Goal: Contribute content: Contribute content

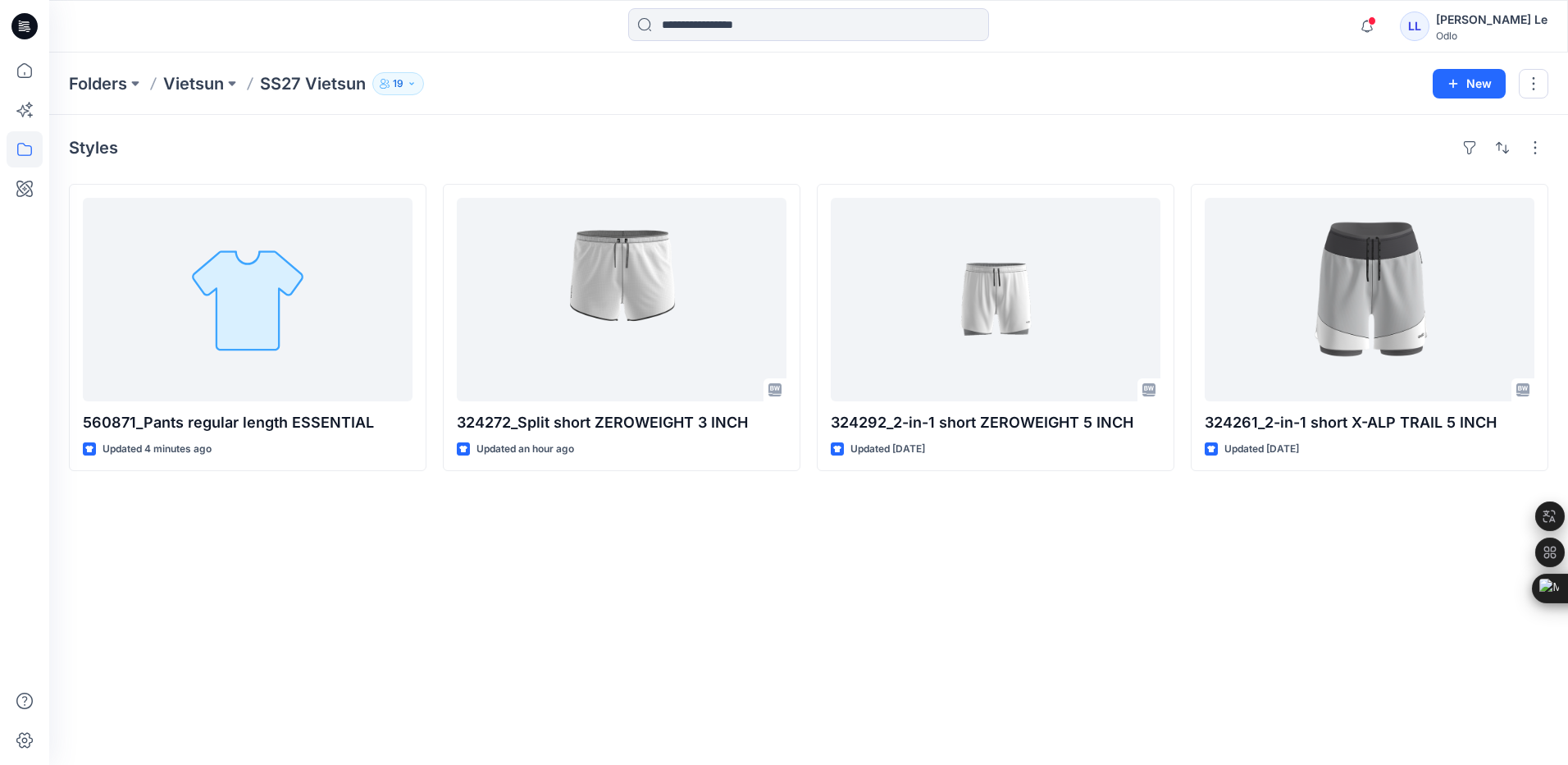
click at [902, 601] on div "Styles 560871_Pants regular length ESSENTIAL Updated 4 minutes ago 324272_Split…" at bounding box center [809, 440] width 1519 height 650
click at [301, 646] on div "Styles 560871_Pants regular length ESSENTIAL Updated 4 minutes ago 324272_Split…" at bounding box center [809, 440] width 1519 height 650
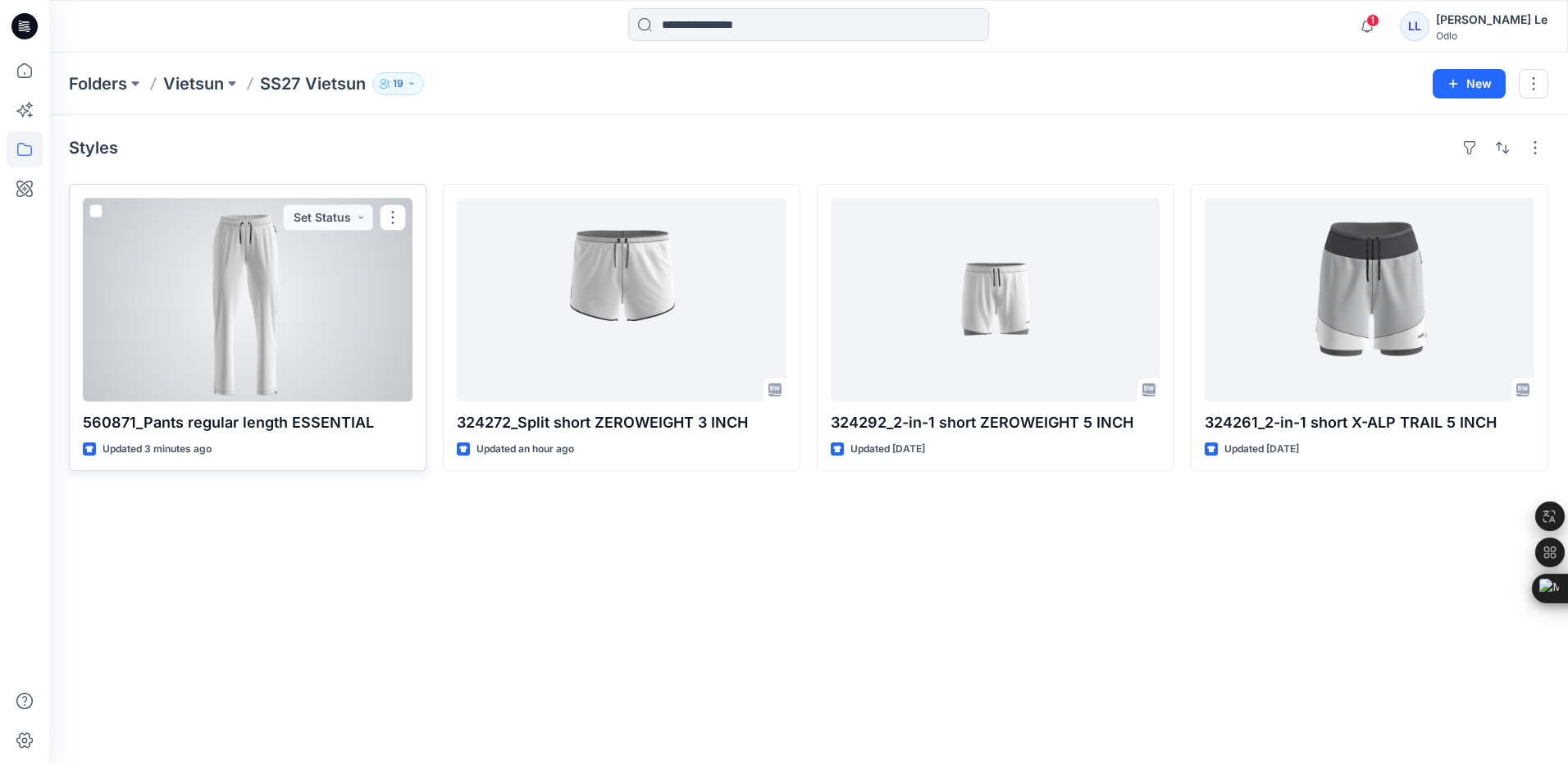
click at [205, 276] on div at bounding box center [247, 299] width 329 height 203
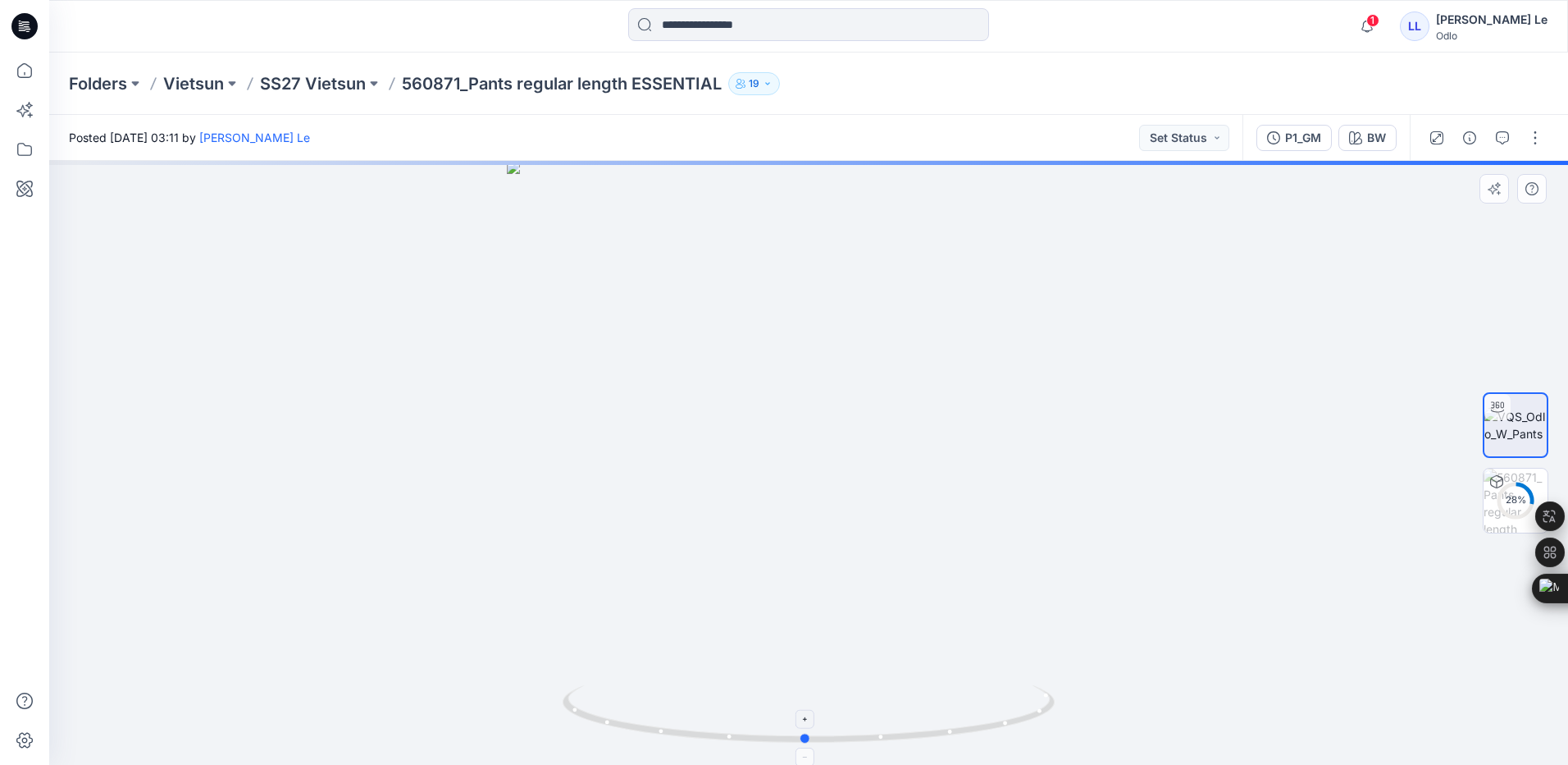
drag, startPoint x: 816, startPoint y: 739, endPoint x: 812, endPoint y: 717, distance: 22.4
click at [812, 717] on icon at bounding box center [810, 715] width 496 height 62
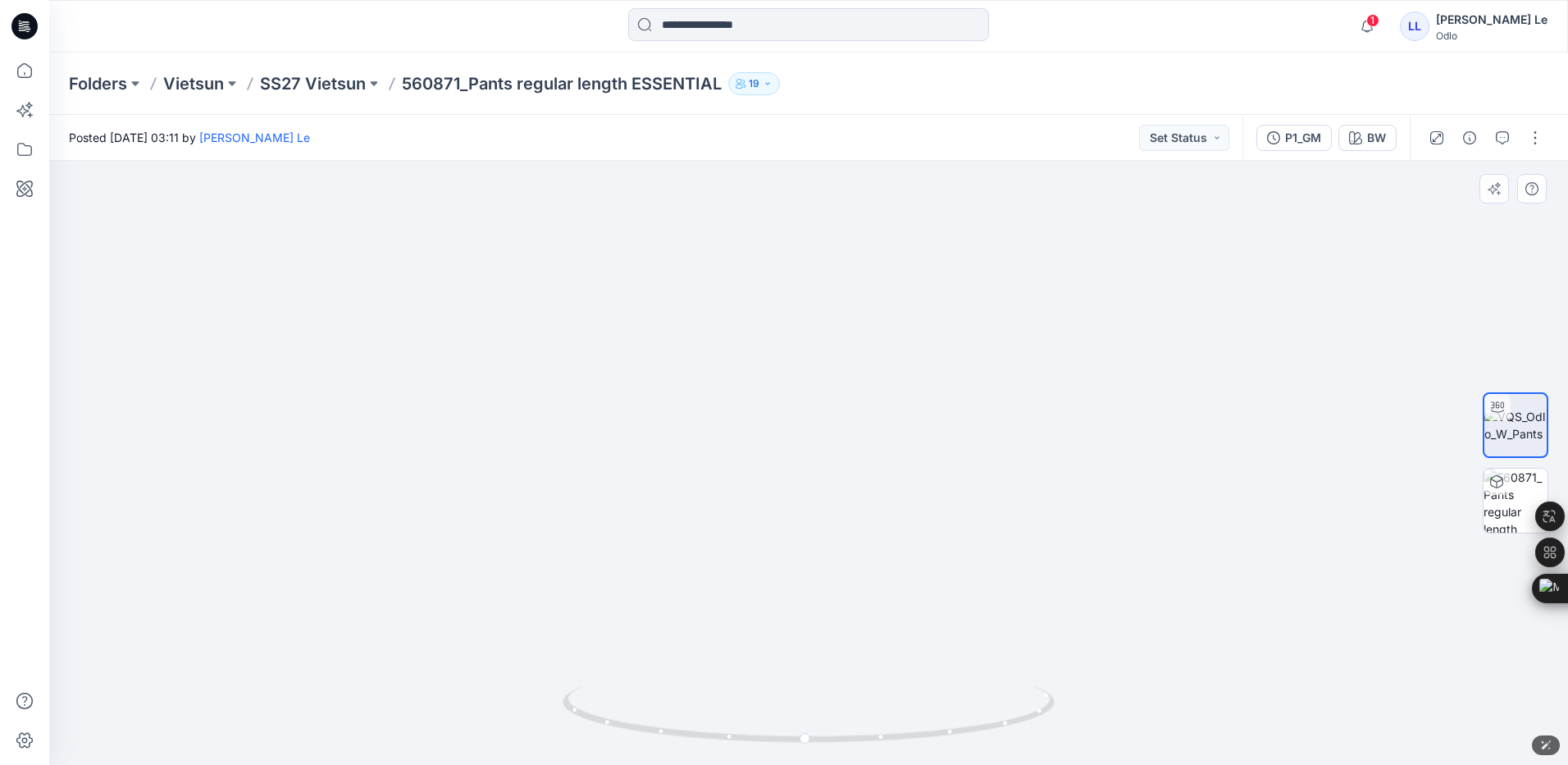
drag, startPoint x: 855, startPoint y: 231, endPoint x: 855, endPoint y: 577, distance: 346.0
drag, startPoint x: 855, startPoint y: 284, endPoint x: 842, endPoint y: 699, distance: 415.2
drag, startPoint x: 811, startPoint y: 742, endPoint x: 843, endPoint y: 644, distance: 103.1
click at [843, 644] on div at bounding box center [809, 463] width 1519 height 604
click at [1373, 26] on icon "button" at bounding box center [1367, 26] width 12 height 11
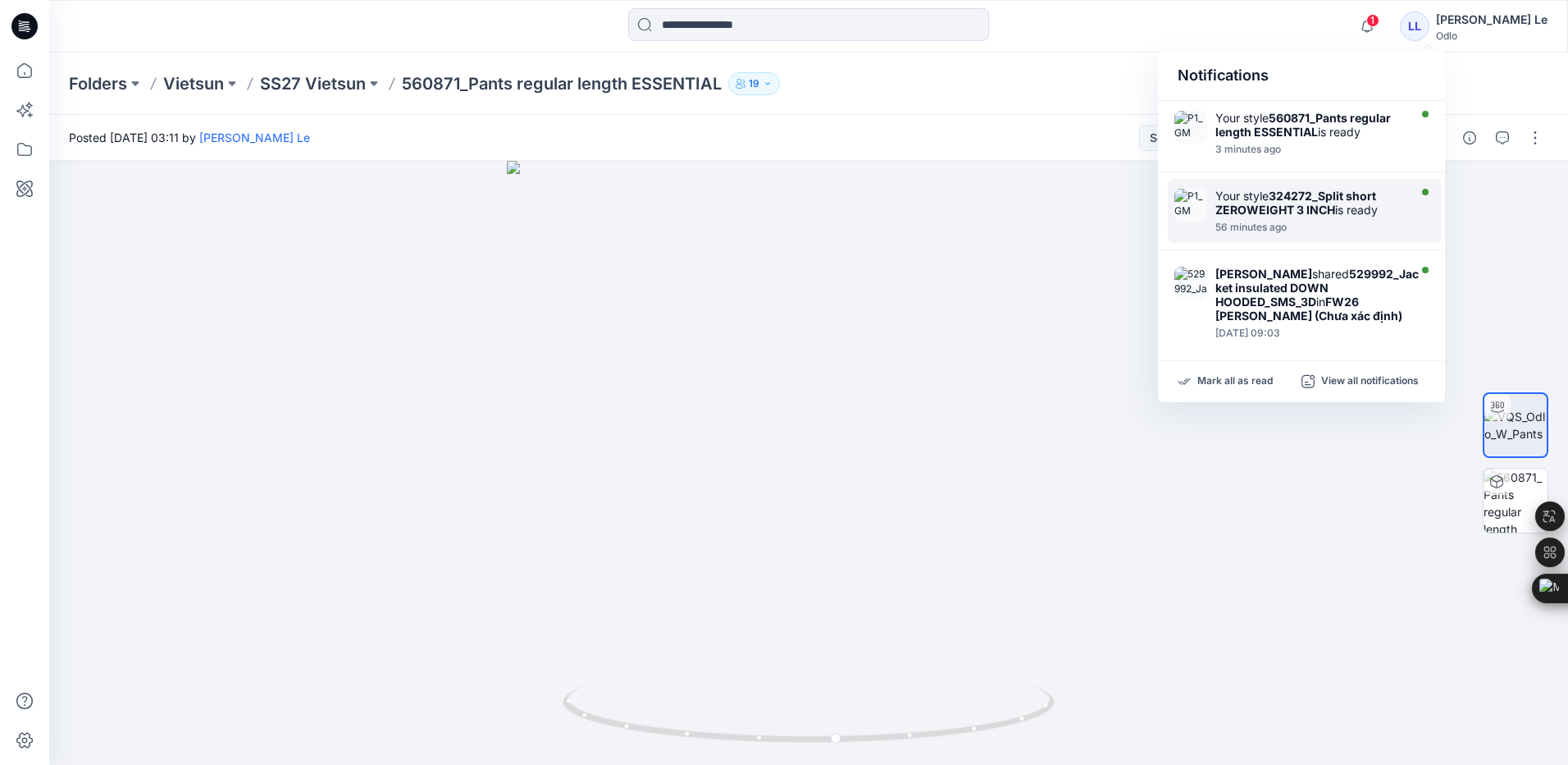
click at [1256, 207] on strong "324272_Split short ZEROWEIGHT 3 INCH" at bounding box center [1296, 202] width 161 height 28
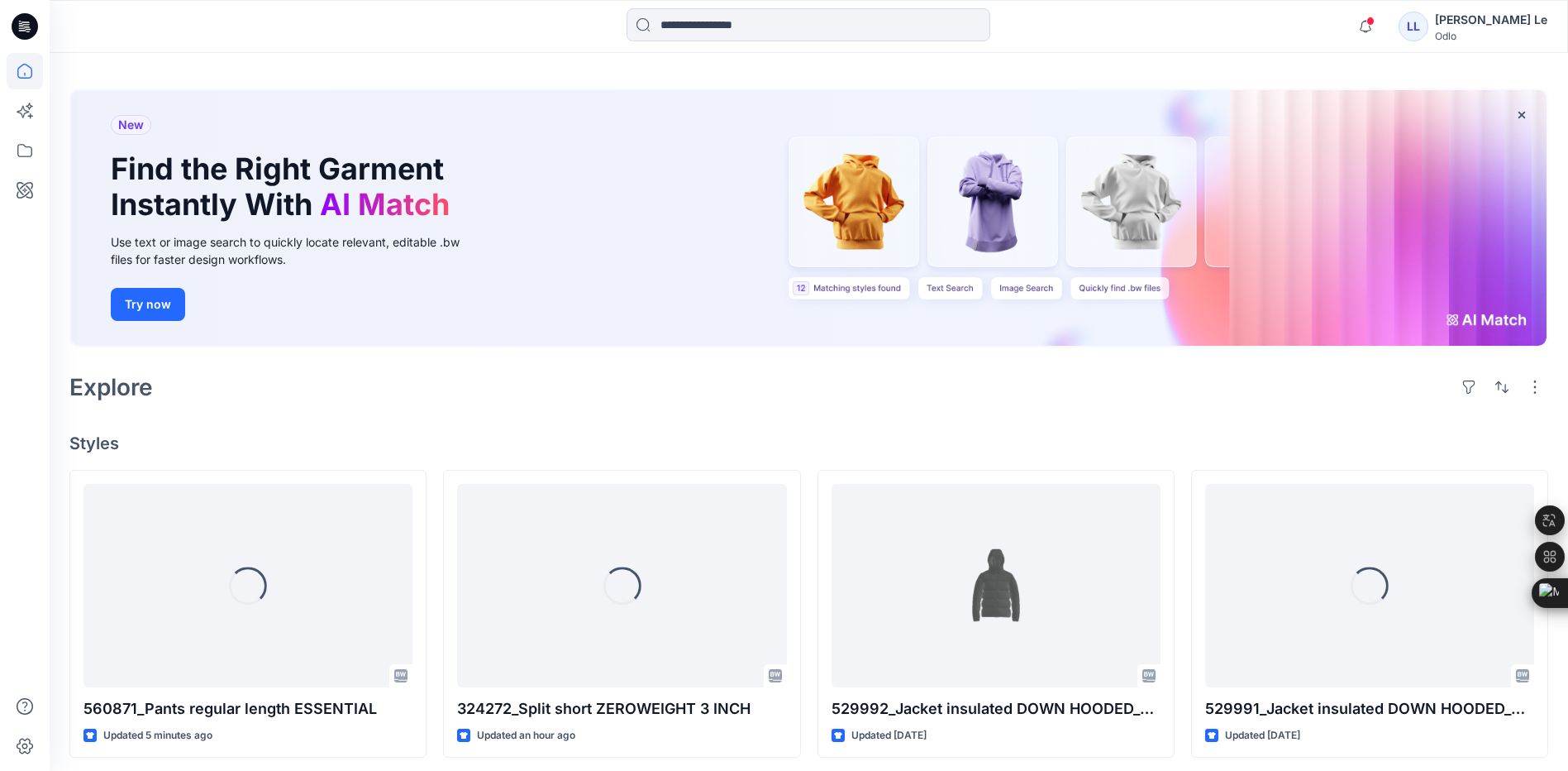
scroll to position [166, 0]
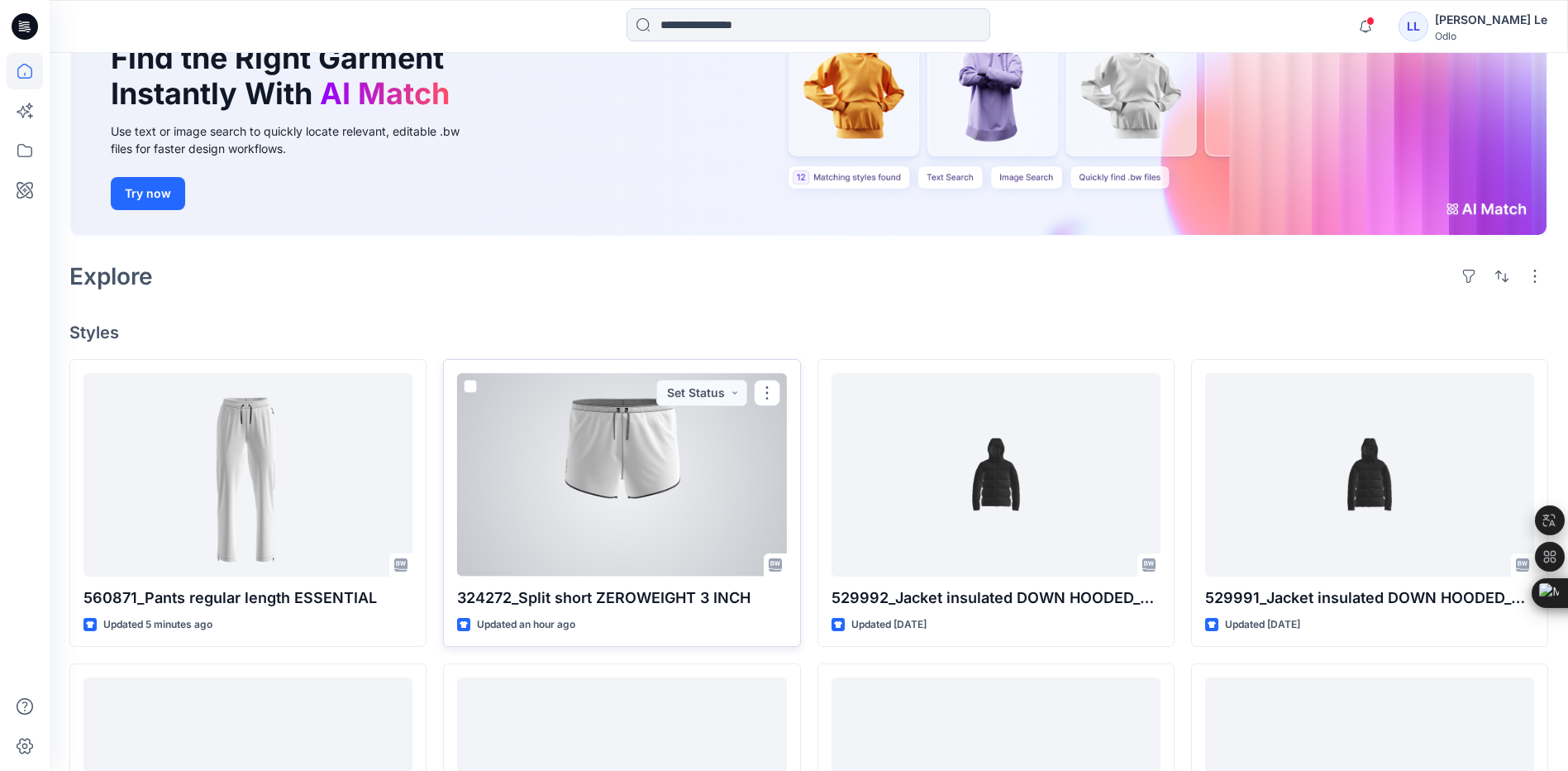
click at [569, 530] on div at bounding box center [621, 474] width 329 height 202
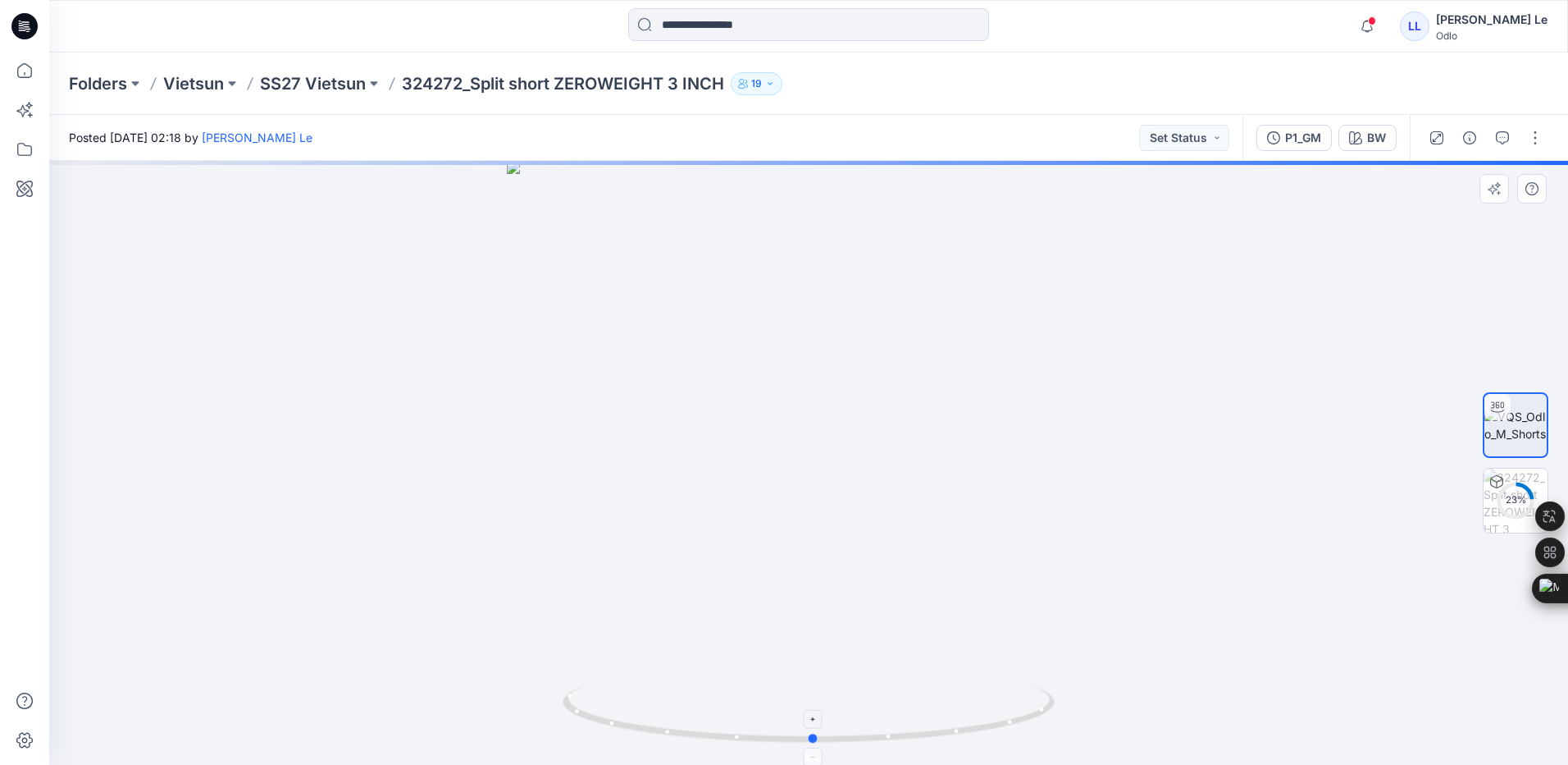
drag, startPoint x: 812, startPoint y: 742, endPoint x: 817, endPoint y: 717, distance: 25.5
click at [817, 717] on icon at bounding box center [810, 715] width 496 height 62
click at [343, 79] on p "SS27 Vietsun" at bounding box center [313, 83] width 106 height 23
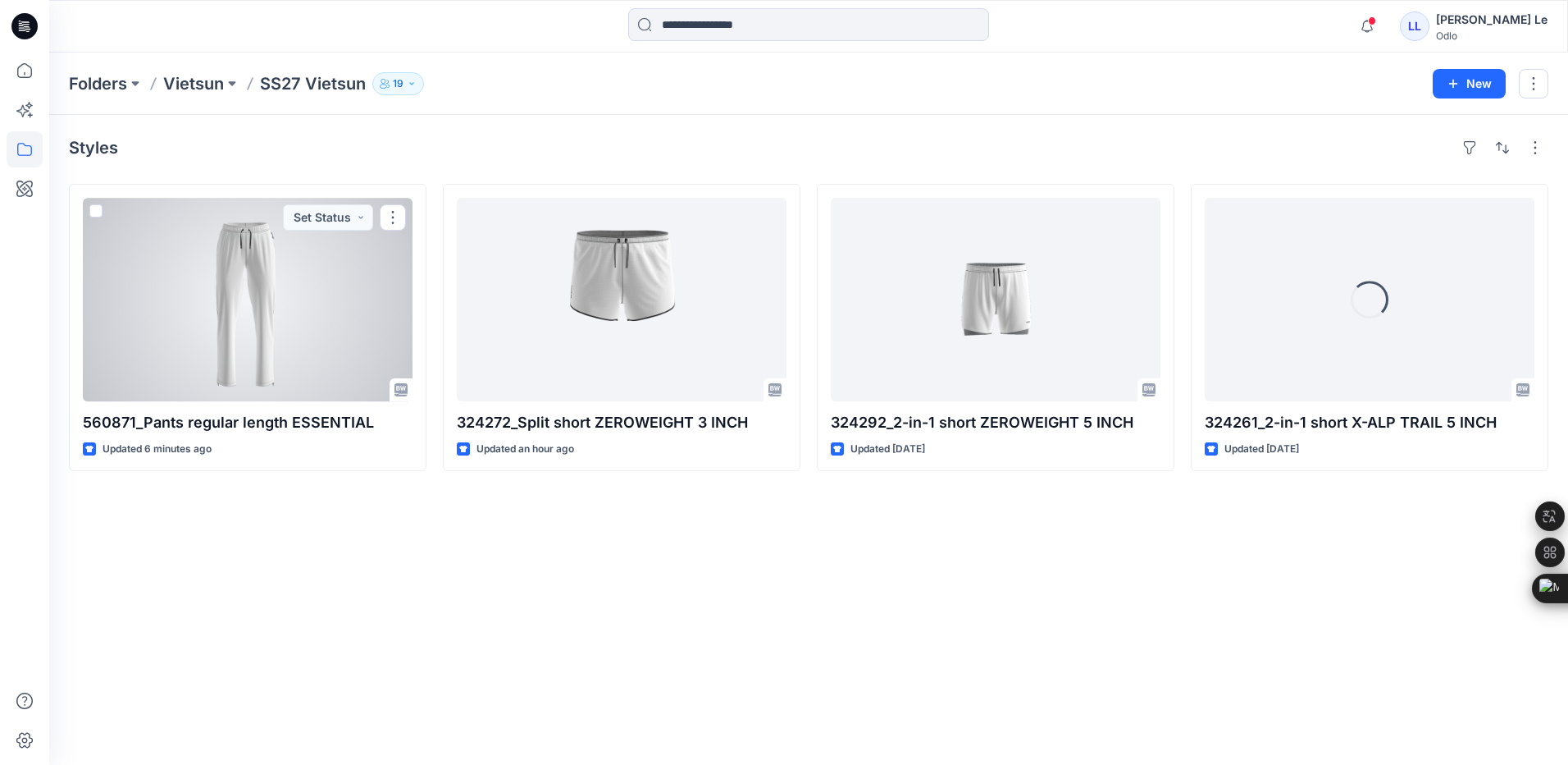
click at [196, 329] on div at bounding box center [247, 299] width 329 height 203
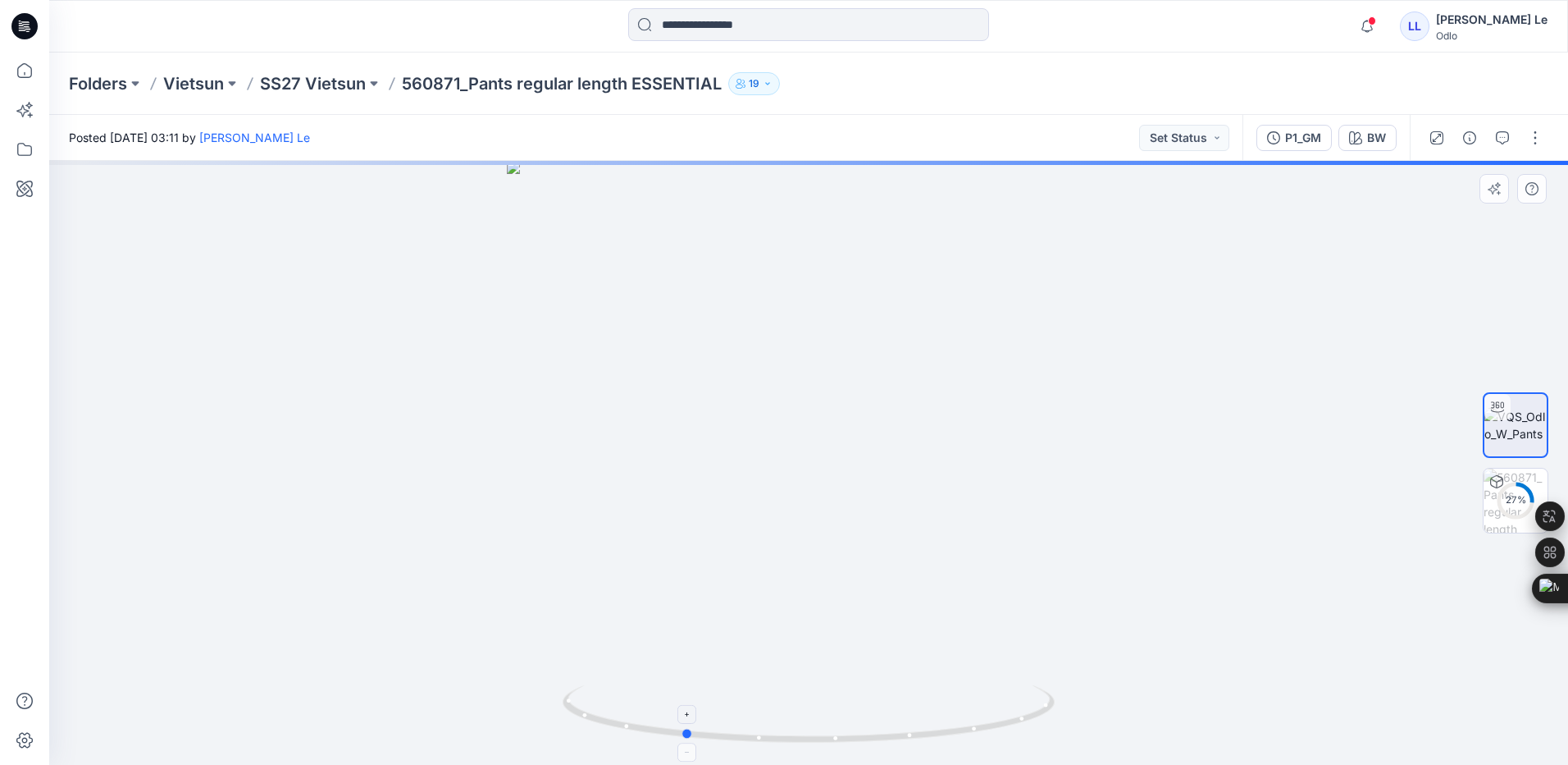
drag, startPoint x: 806, startPoint y: 744, endPoint x: 680, endPoint y: 728, distance: 127.0
click at [680, 728] on icon at bounding box center [810, 715] width 496 height 62
drag, startPoint x: 721, startPoint y: 252, endPoint x: 700, endPoint y: 618, distance: 366.6
drag, startPoint x: 691, startPoint y: 739, endPoint x: 845, endPoint y: 731, distance: 154.2
click at [845, 731] on icon at bounding box center [810, 715] width 496 height 62
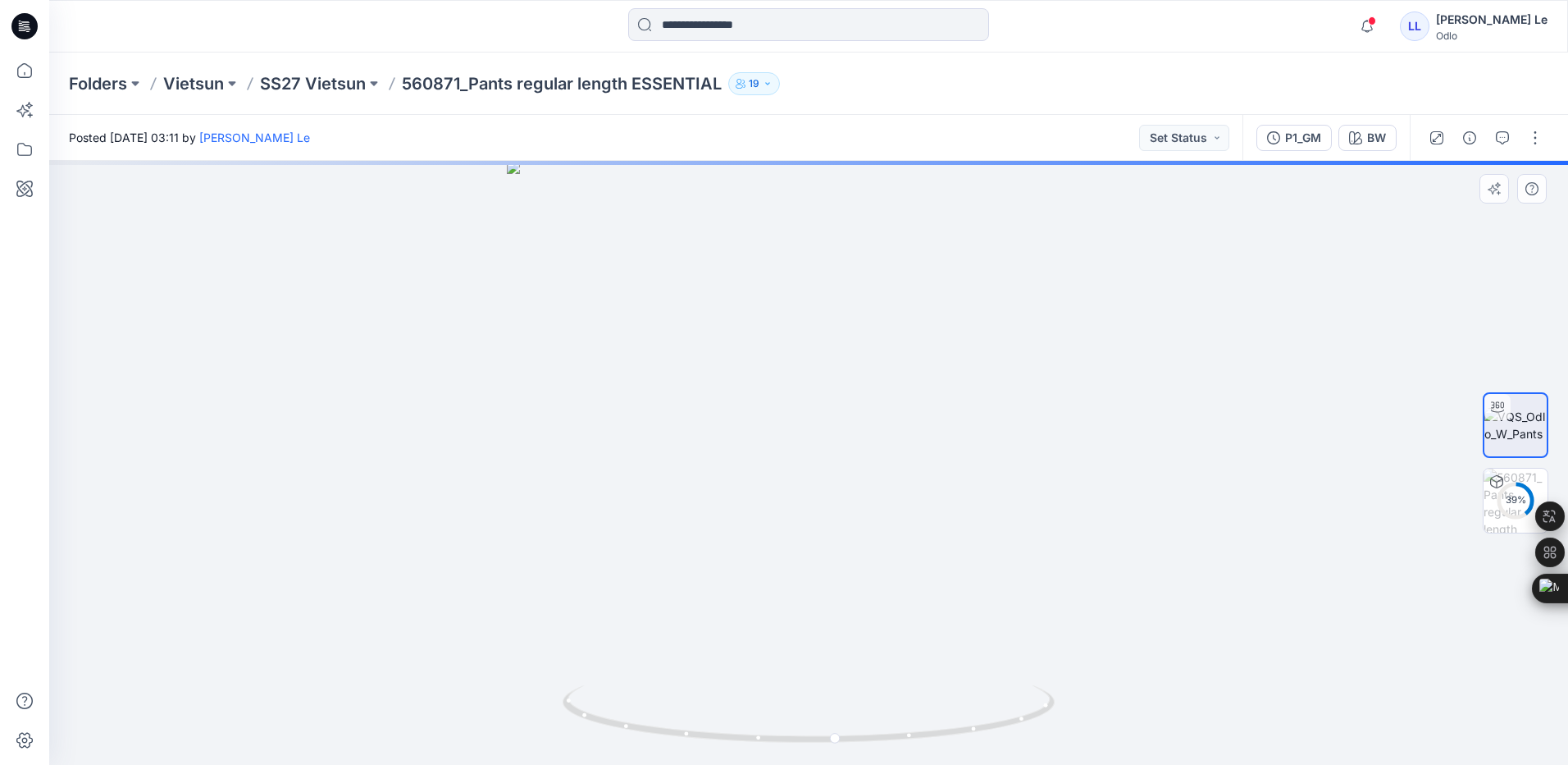
click at [1119, 498] on div at bounding box center [809, 463] width 1519 height 604
click at [278, 78] on p "SS27 Vietsun" at bounding box center [313, 83] width 106 height 23
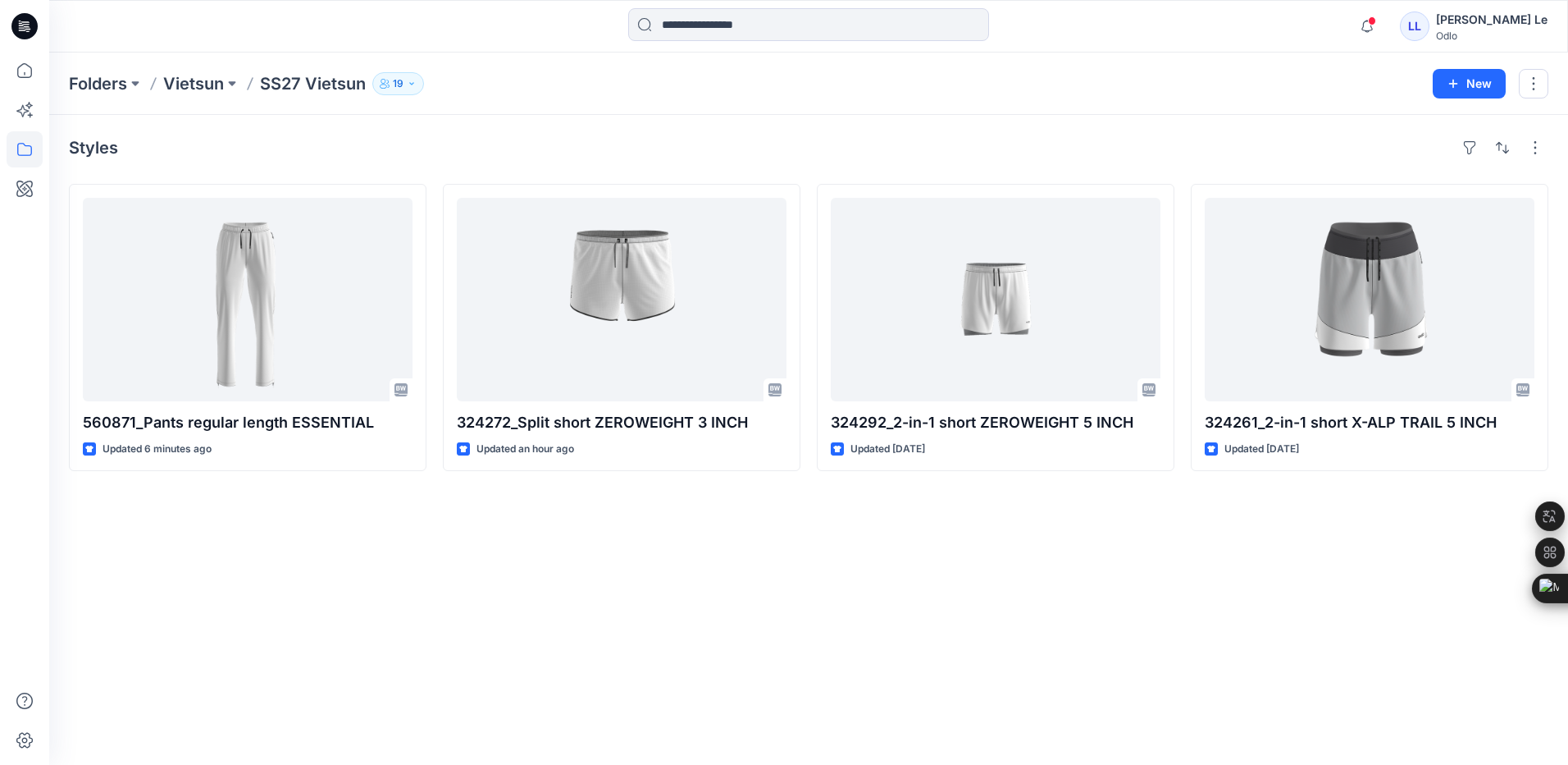
click at [1099, 527] on div "Styles 560871_Pants regular length ESSENTIAL Updated 6 minutes ago 324272_Split…" at bounding box center [809, 440] width 1519 height 650
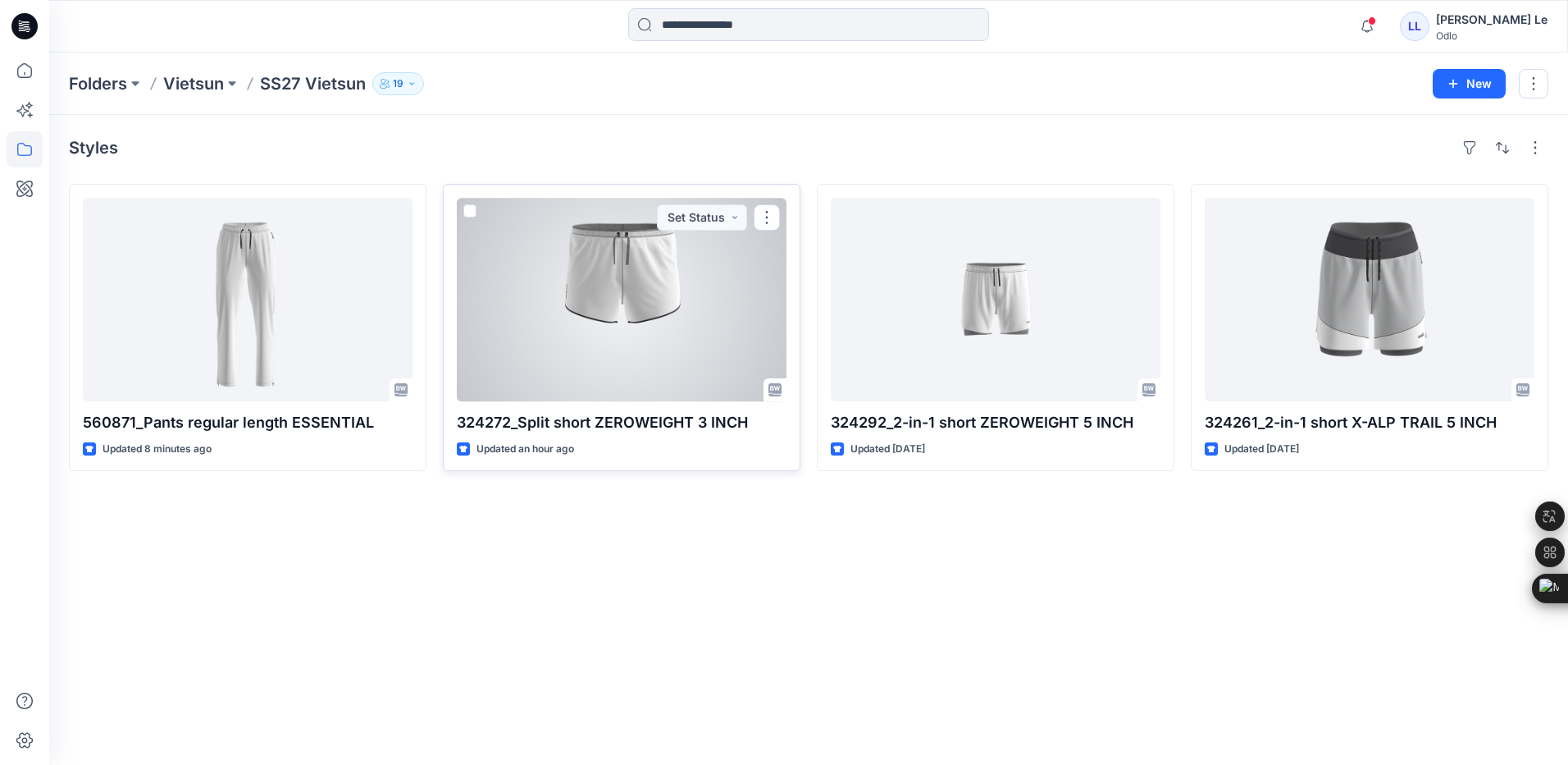
click at [643, 297] on div at bounding box center [621, 299] width 329 height 203
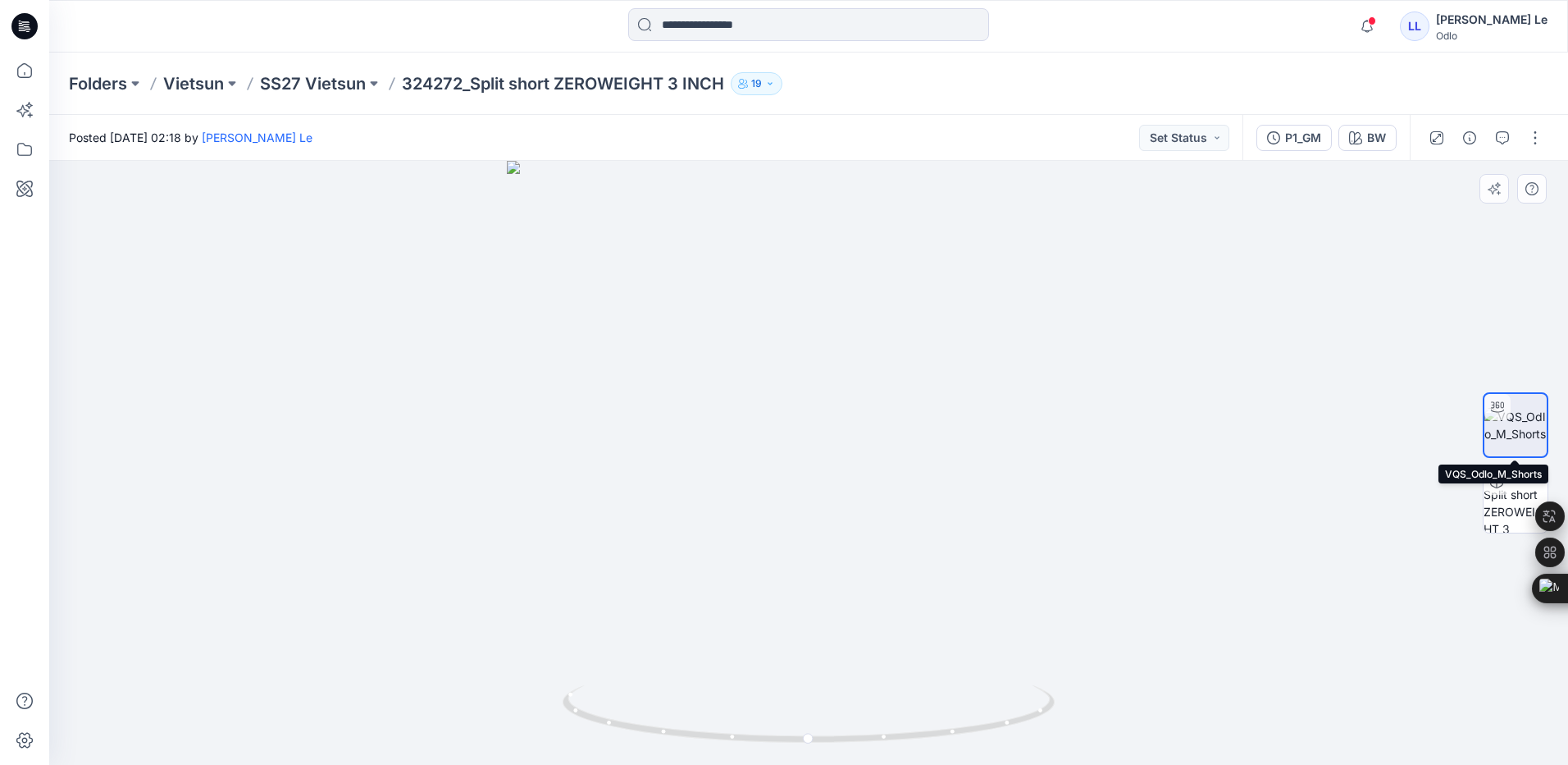
click at [1524, 426] on img at bounding box center [1515, 425] width 62 height 35
drag, startPoint x: 811, startPoint y: 739, endPoint x: 1079, endPoint y: 721, distance: 268.6
click at [1079, 721] on div at bounding box center [809, 463] width 1519 height 604
drag, startPoint x: 720, startPoint y: 199, endPoint x: 701, endPoint y: 554, distance: 355.5
drag, startPoint x: 827, startPoint y: 306, endPoint x: 825, endPoint y: 370, distance: 64.0
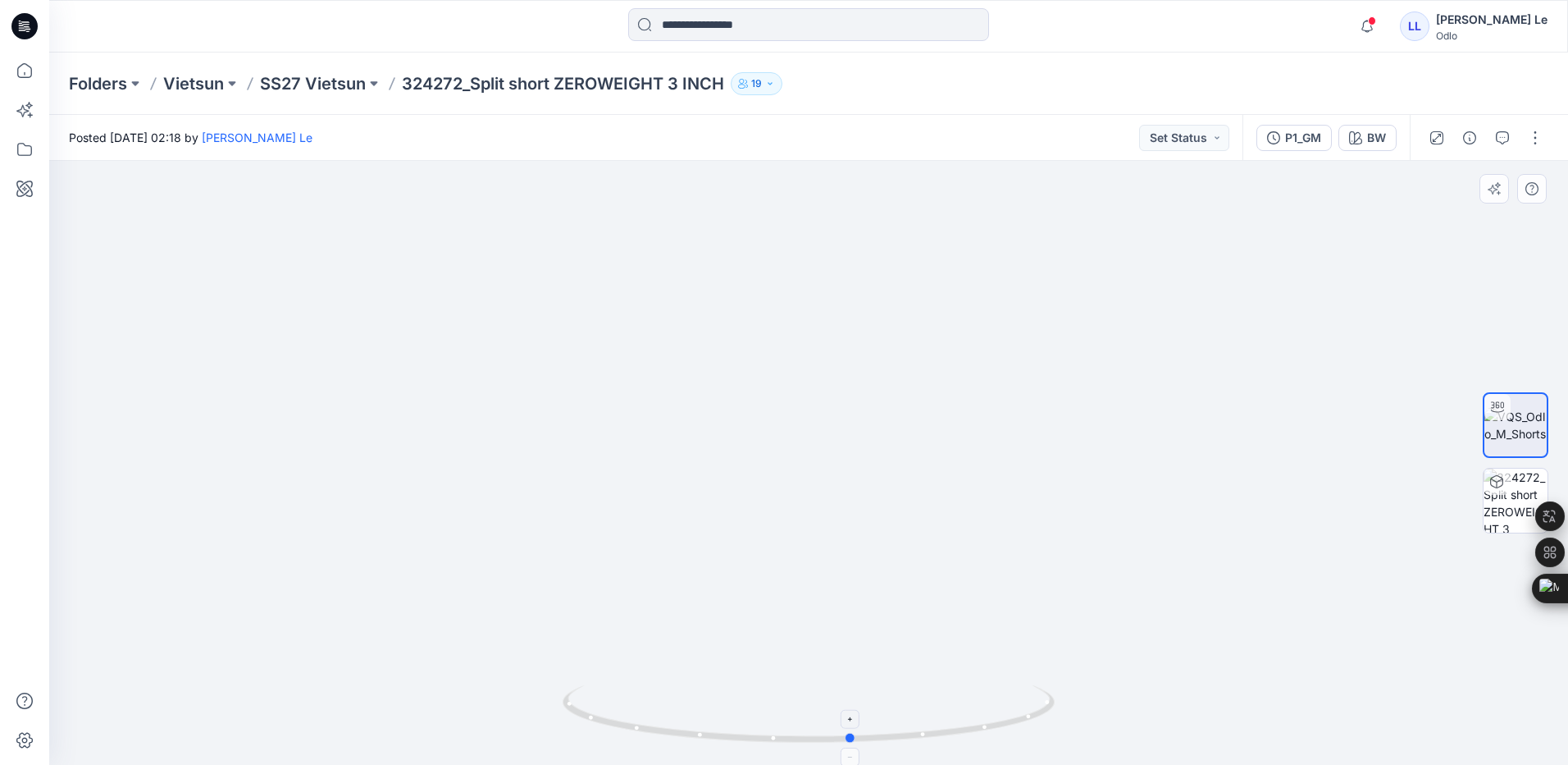
drag, startPoint x: 772, startPoint y: 741, endPoint x: 1040, endPoint y: 708, distance: 270.0
click at [1040, 708] on icon at bounding box center [810, 715] width 496 height 62
click at [327, 81] on p "SS27 Vietsun" at bounding box center [313, 83] width 106 height 23
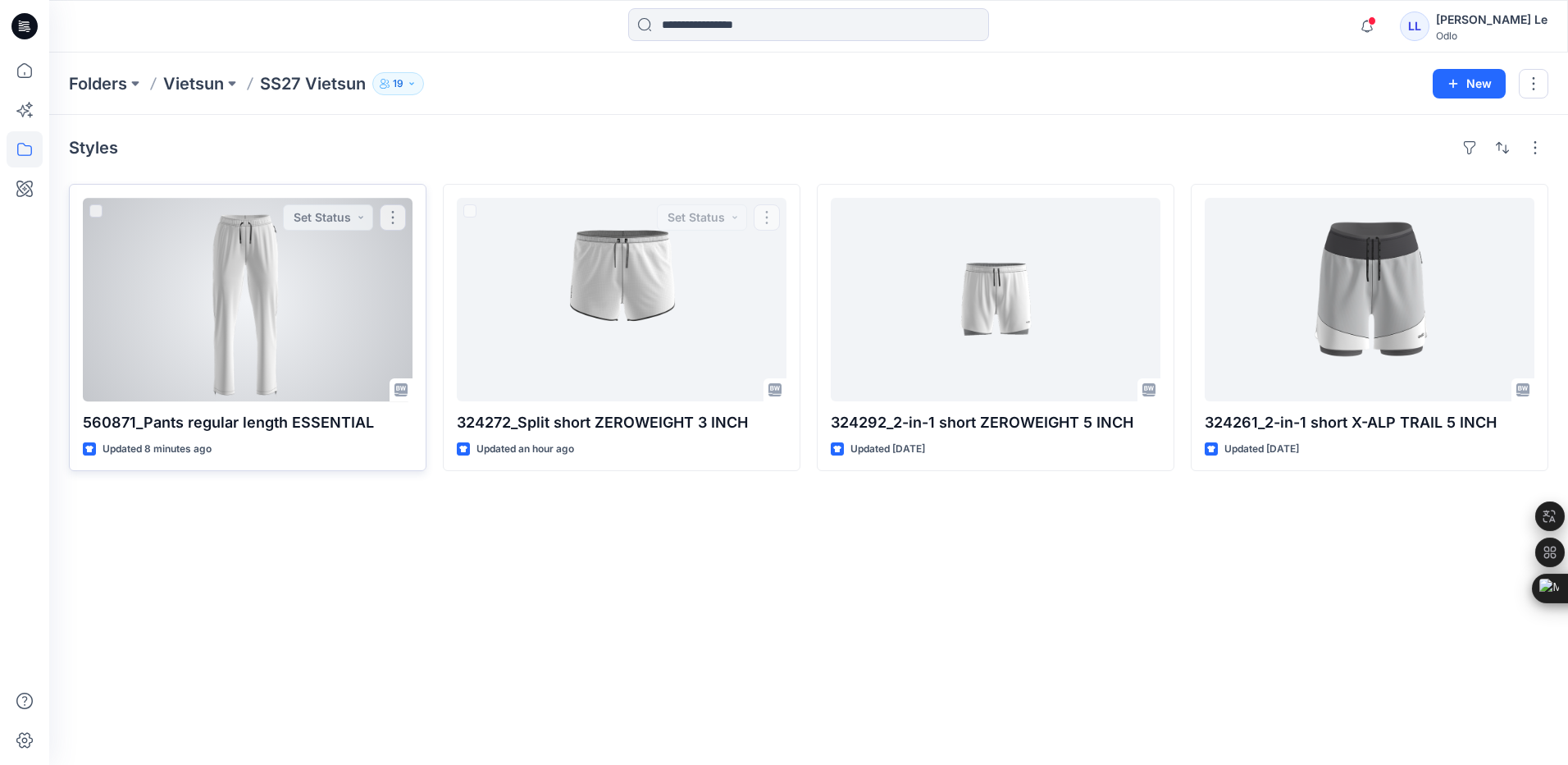
click at [193, 322] on div at bounding box center [247, 299] width 329 height 203
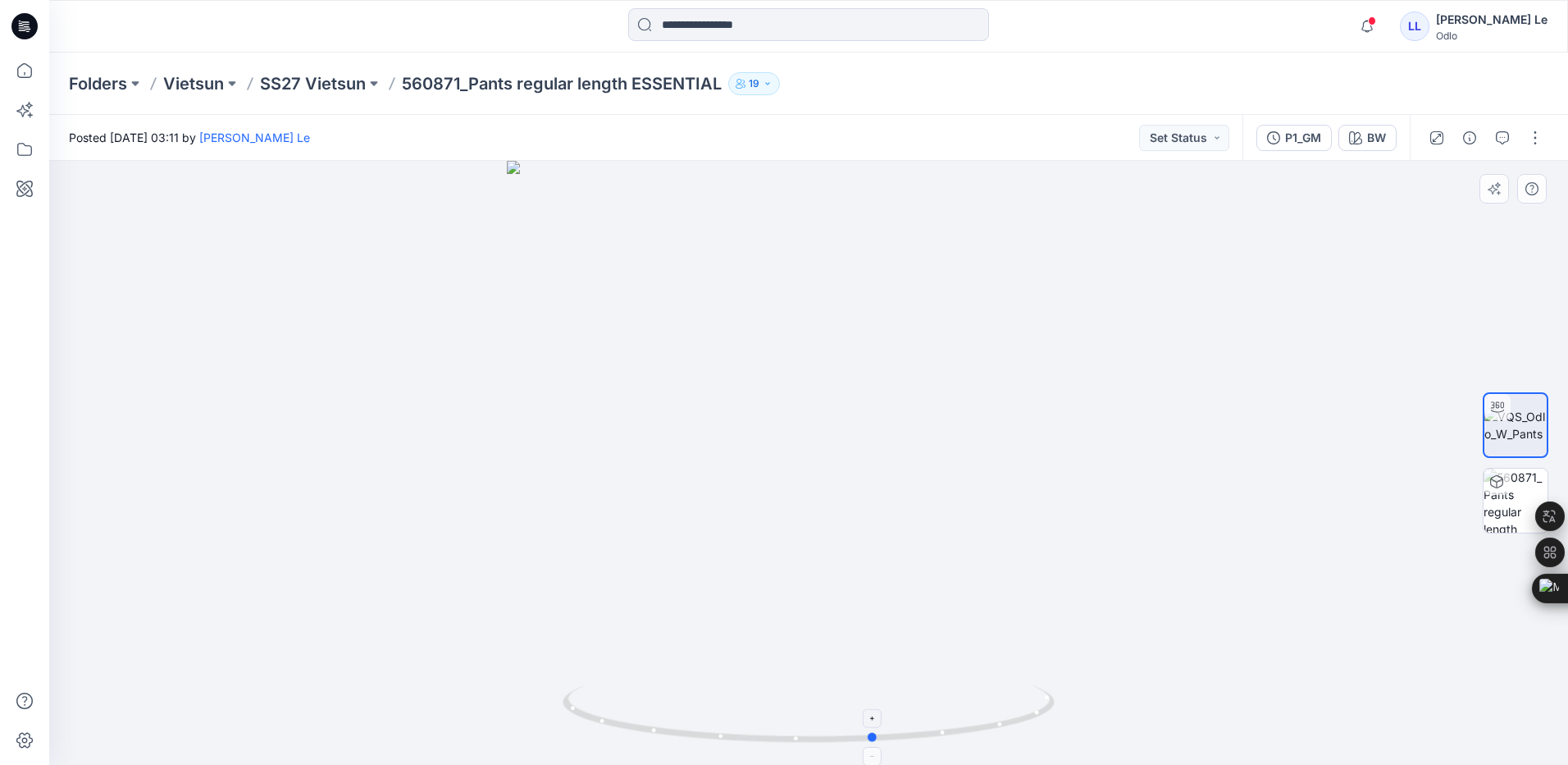
drag, startPoint x: 804, startPoint y: 744, endPoint x: 871, endPoint y: 696, distance: 82.4
click at [871, 696] on icon at bounding box center [810, 715] width 496 height 62
drag, startPoint x: 770, startPoint y: 194, endPoint x: 760, endPoint y: 499, distance: 305.2
drag, startPoint x: 912, startPoint y: 202, endPoint x: 852, endPoint y: 708, distance: 509.5
click at [1149, 399] on div at bounding box center [809, 463] width 1519 height 604
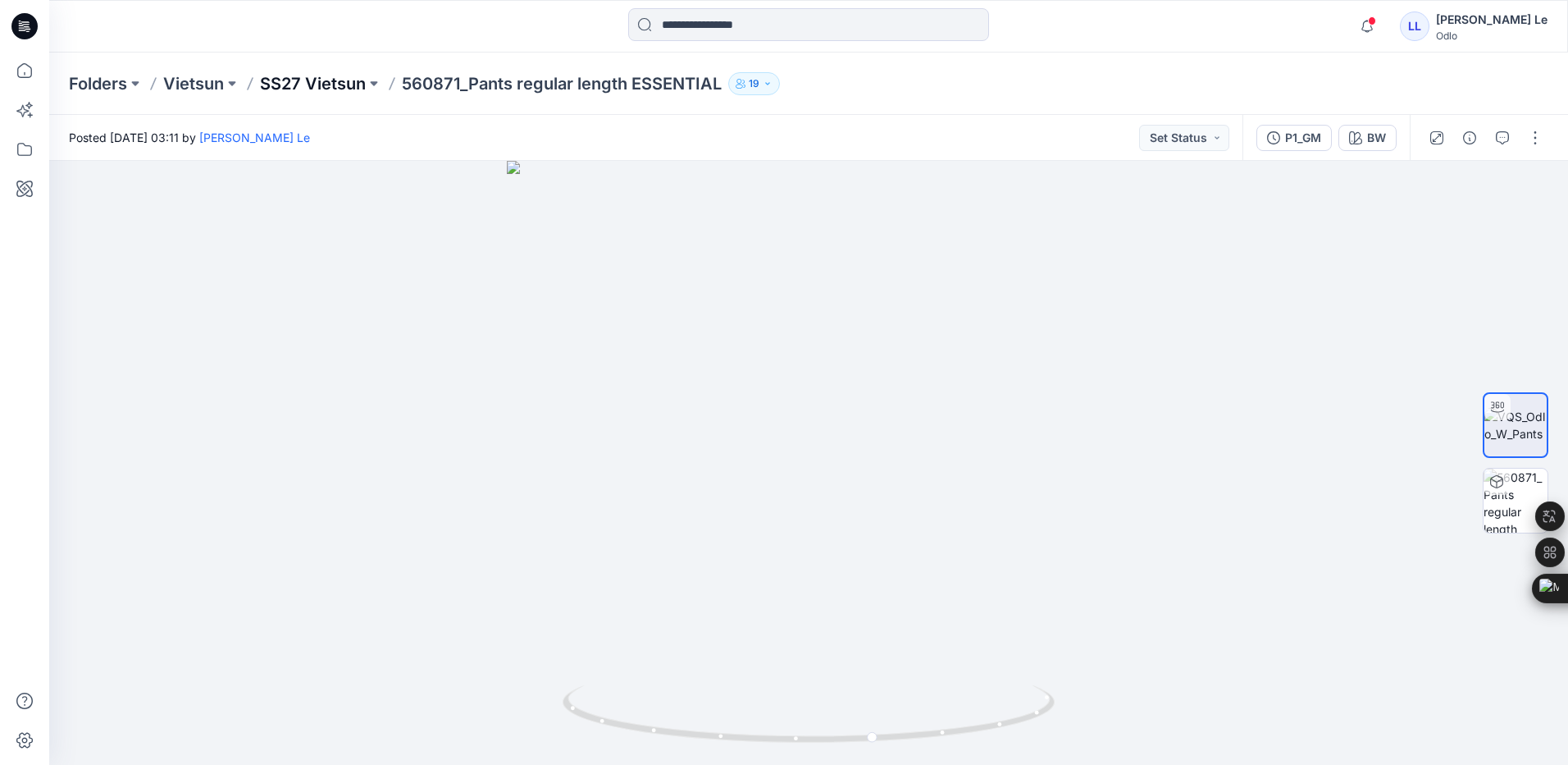
click at [303, 85] on p "SS27 Vietsun" at bounding box center [313, 83] width 106 height 23
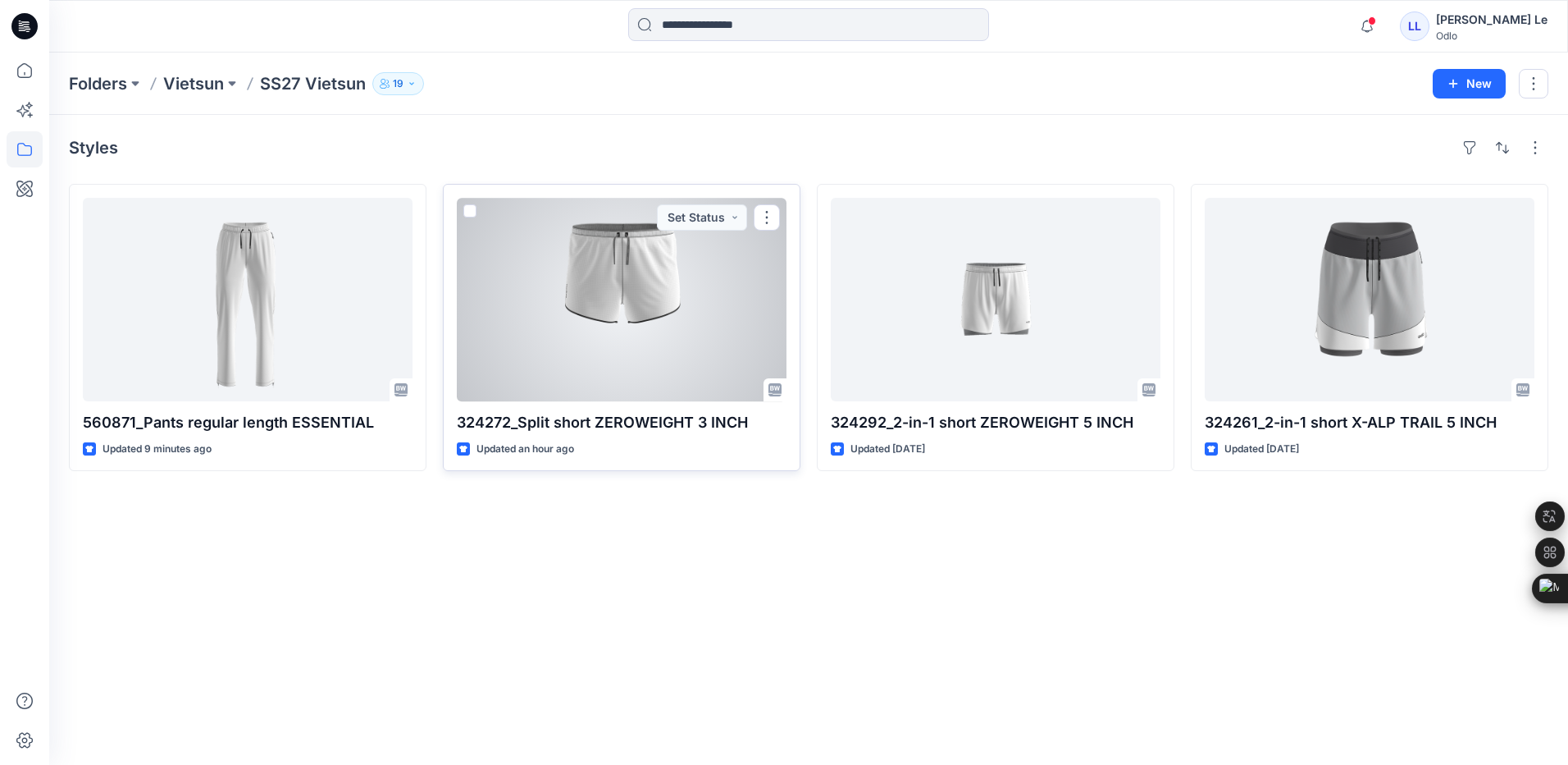
click at [599, 312] on div at bounding box center [621, 299] width 329 height 203
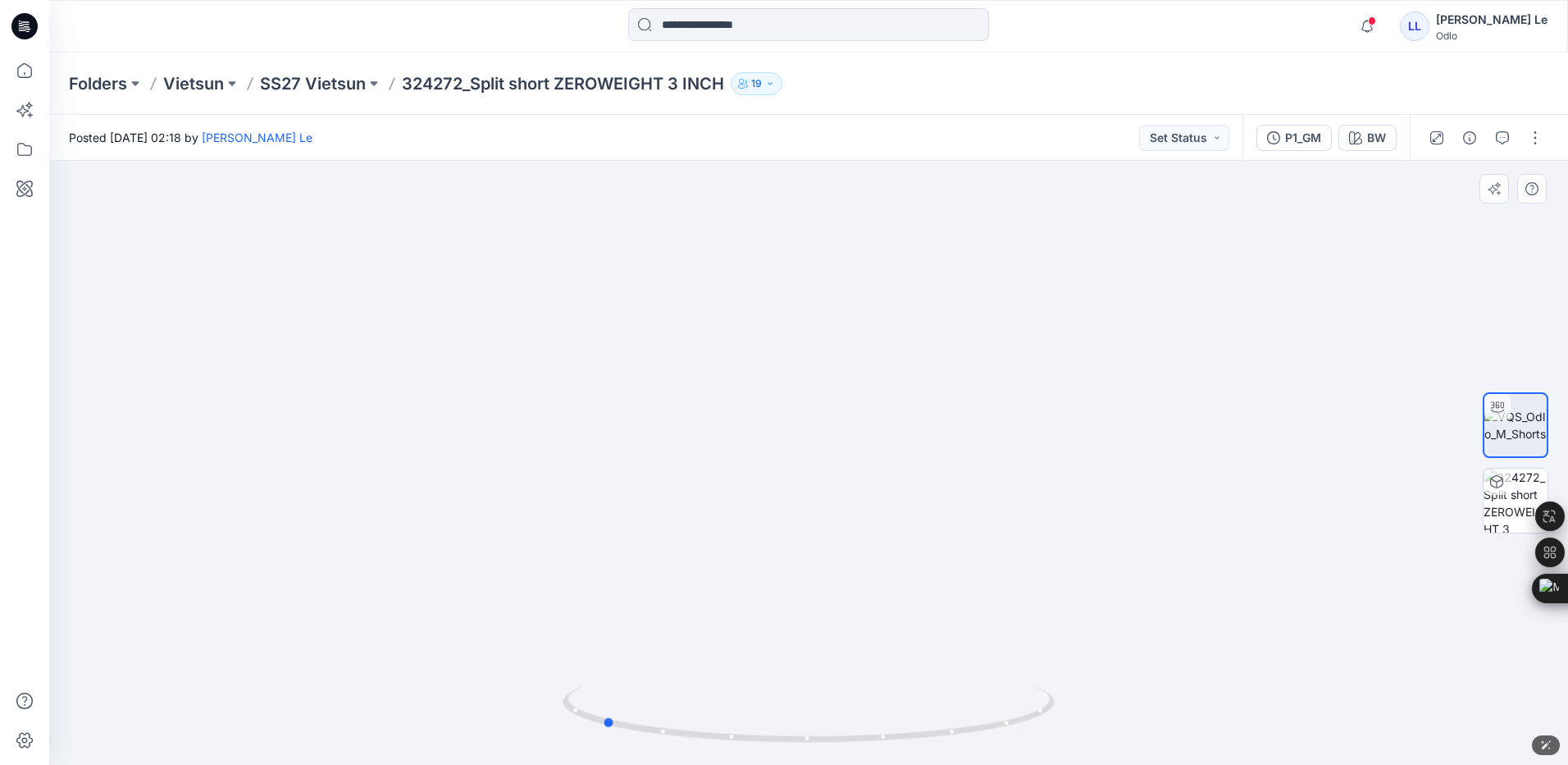
drag, startPoint x: 811, startPoint y: 739, endPoint x: 1097, endPoint y: 729, distance: 286.2
click at [1097, 729] on div at bounding box center [809, 463] width 1519 height 604
drag, startPoint x: 817, startPoint y: 200, endPoint x: 793, endPoint y: 442, distance: 243.2
drag, startPoint x: 811, startPoint y: 233, endPoint x: 812, endPoint y: 418, distance: 185.0
drag, startPoint x: 612, startPoint y: 725, endPoint x: 608, endPoint y: 688, distance: 37.2
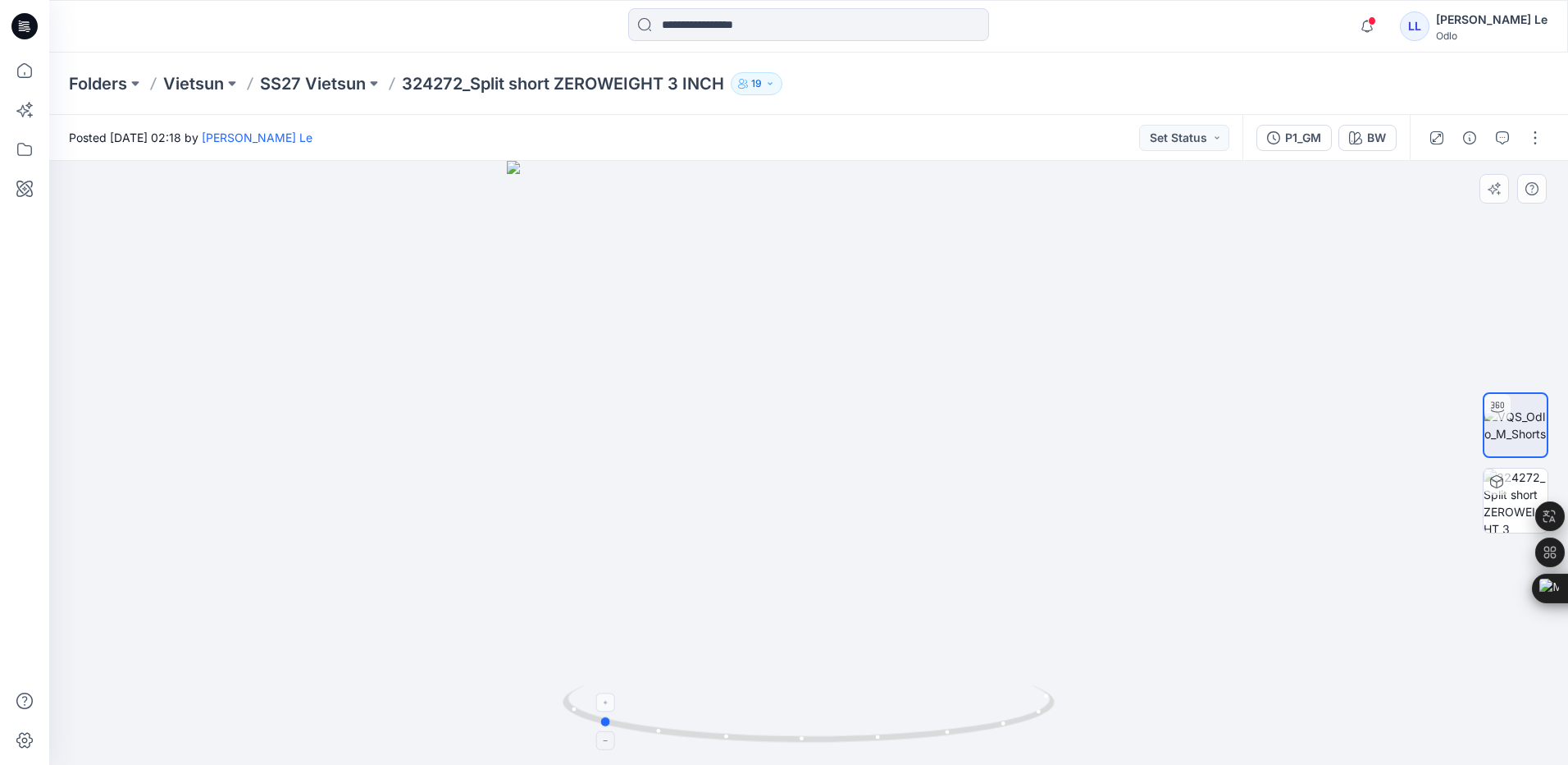
click at [608, 688] on icon at bounding box center [810, 715] width 496 height 62
click at [306, 83] on p "SS27 Vietsun" at bounding box center [313, 83] width 106 height 23
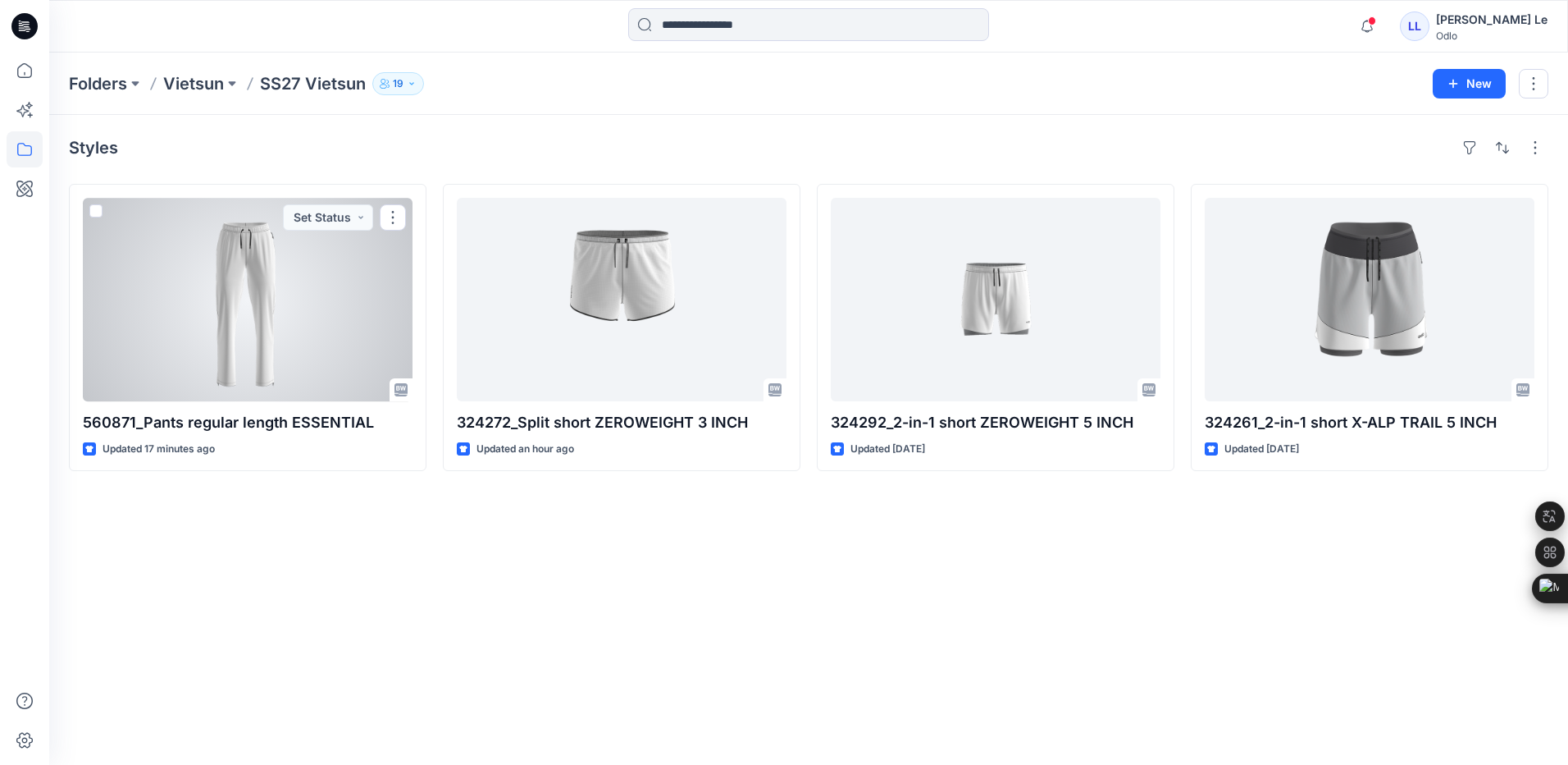
click at [230, 330] on div at bounding box center [247, 299] width 329 height 203
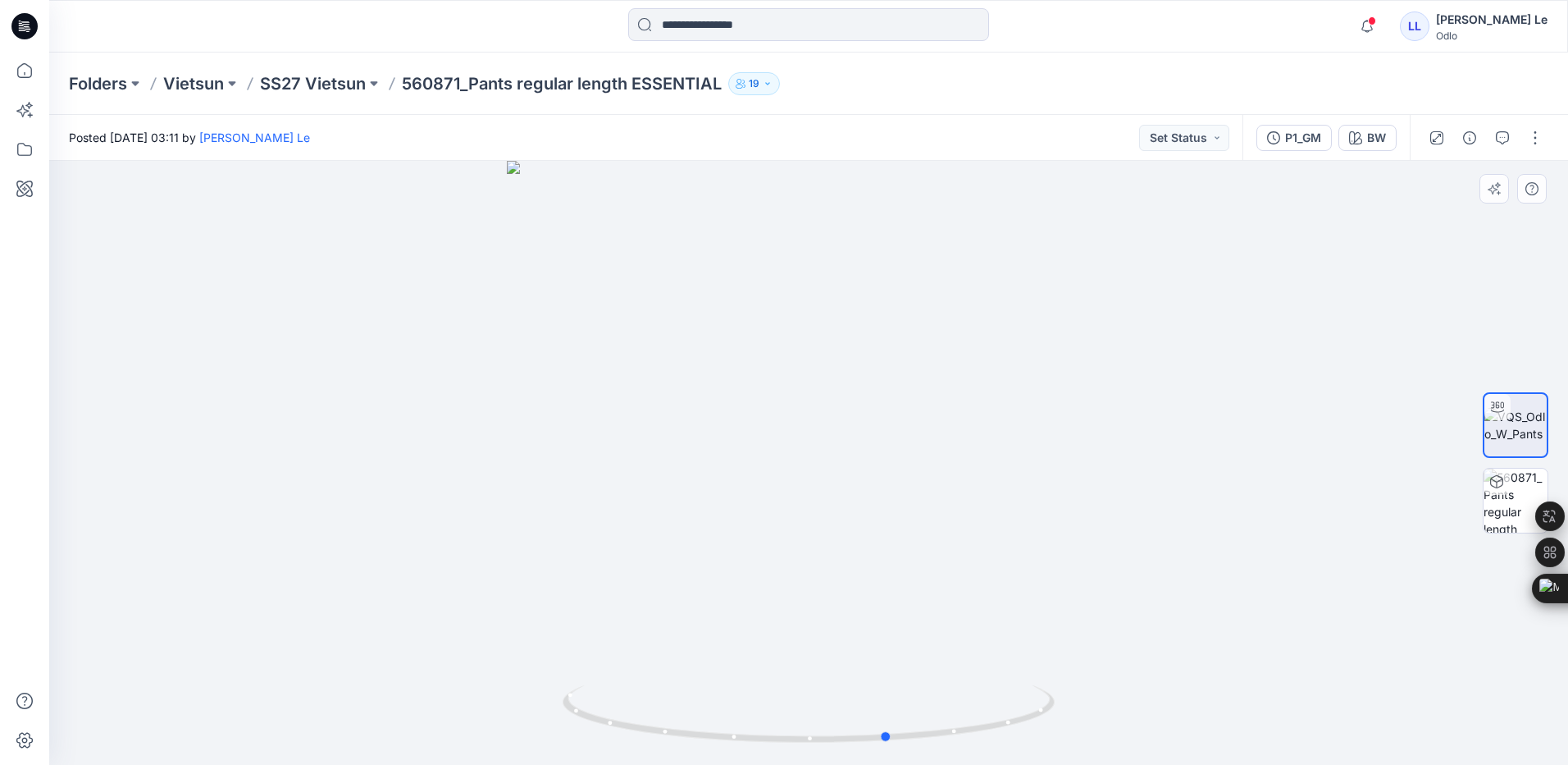
drag, startPoint x: 808, startPoint y: 744, endPoint x: 888, endPoint y: 660, distance: 116.0
click at [888, 660] on div at bounding box center [809, 463] width 1519 height 604
drag, startPoint x: 790, startPoint y: 216, endPoint x: 771, endPoint y: 574, distance: 358.5
click at [307, 79] on p "SS27 Vietsun" at bounding box center [313, 83] width 106 height 23
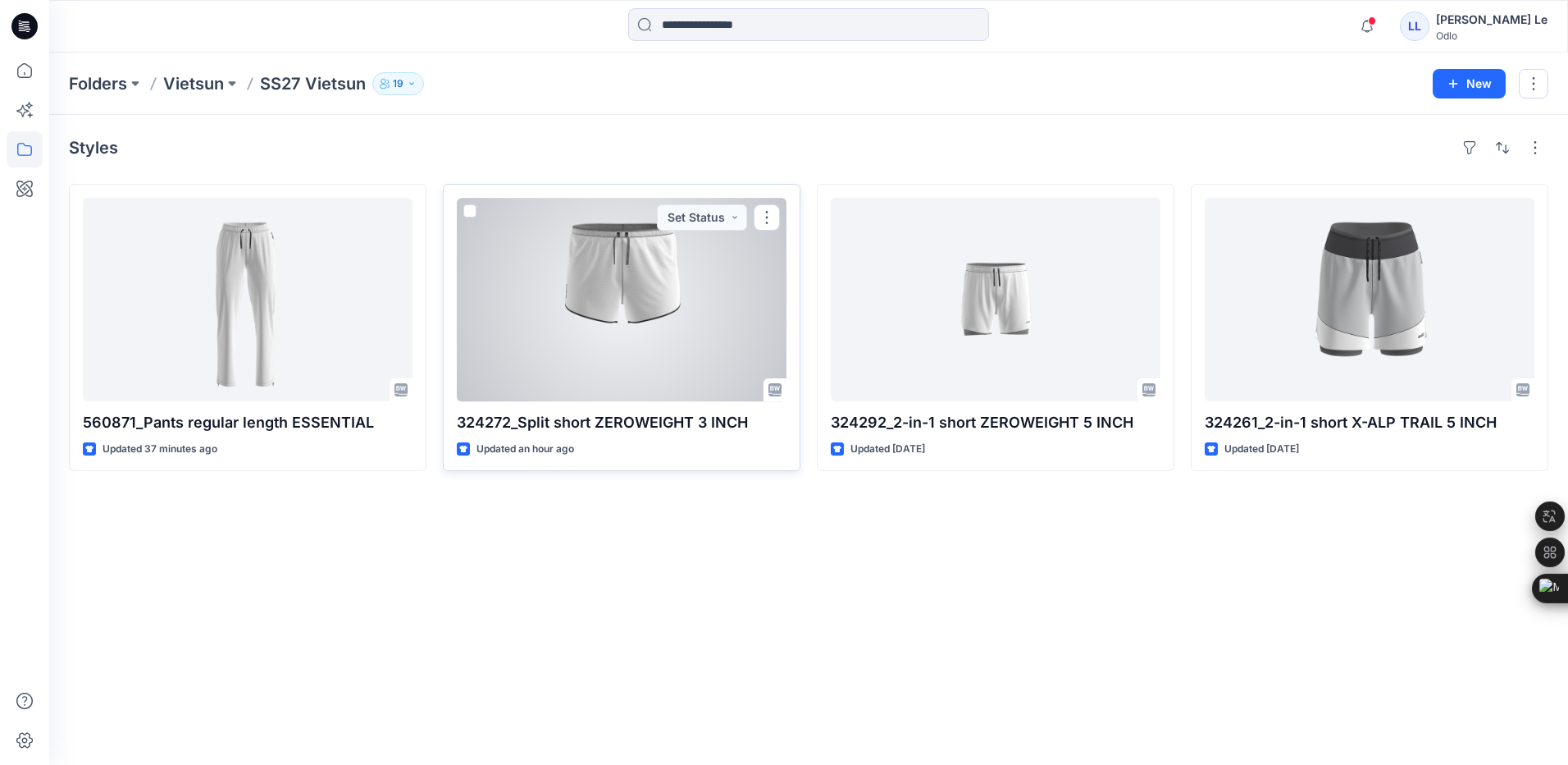
click at [543, 294] on div at bounding box center [621, 299] width 329 height 203
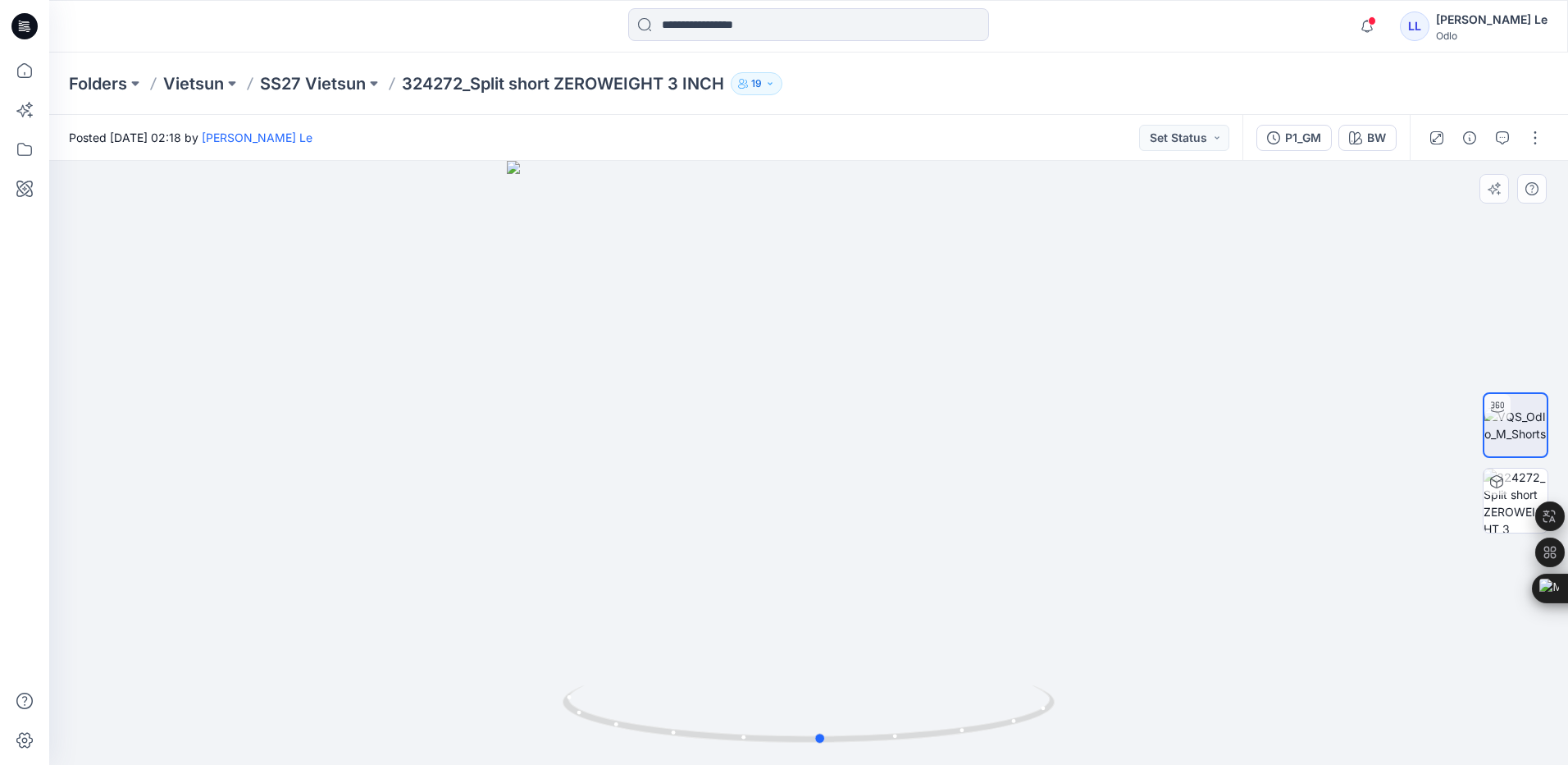
drag, startPoint x: 810, startPoint y: 742, endPoint x: 822, endPoint y: 680, distance: 63.2
click at [822, 680] on div at bounding box center [809, 463] width 1519 height 604
click at [336, 83] on p "SS27 Vietsun" at bounding box center [313, 83] width 106 height 23
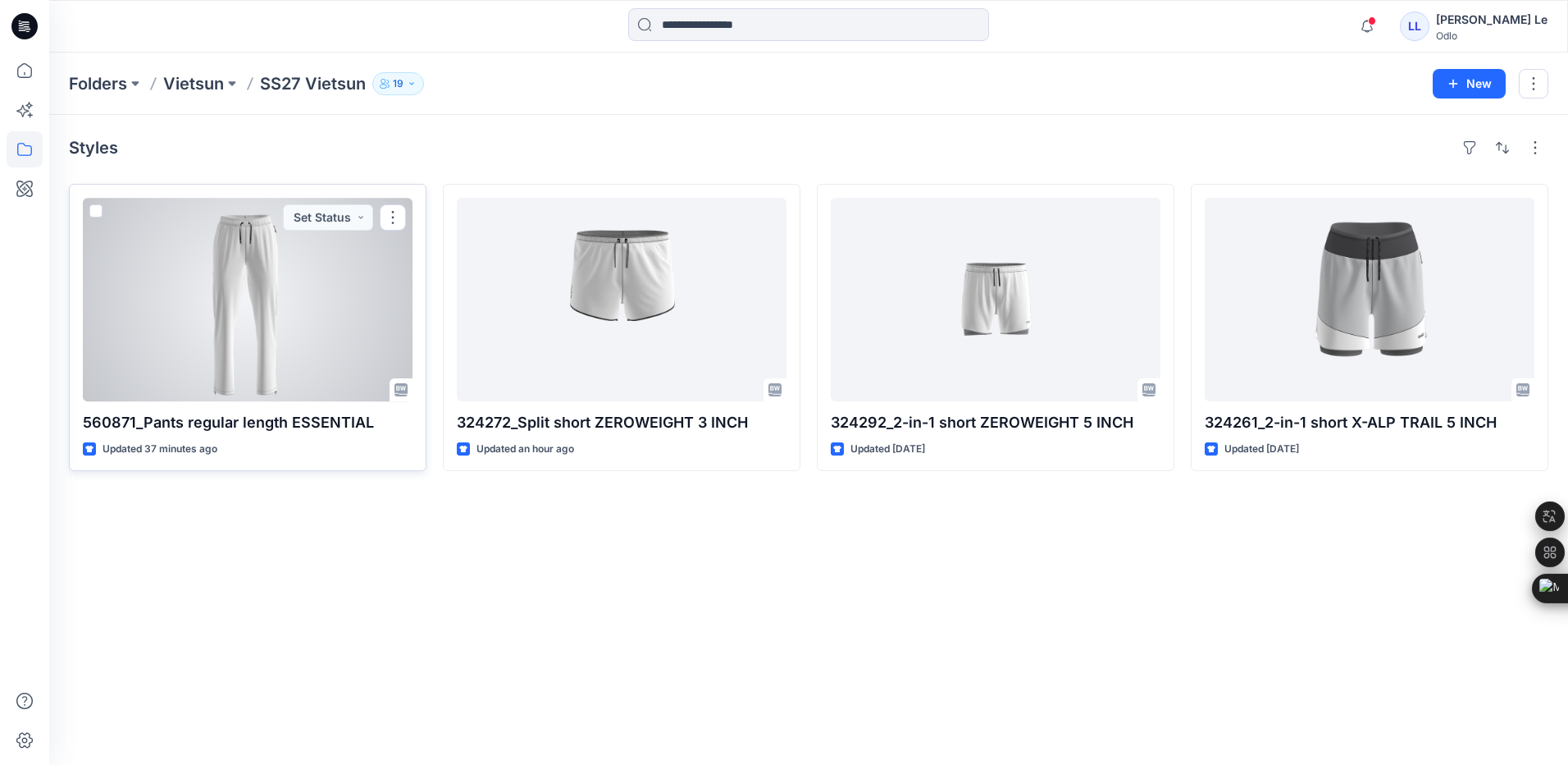
click at [232, 244] on div at bounding box center [247, 299] width 329 height 203
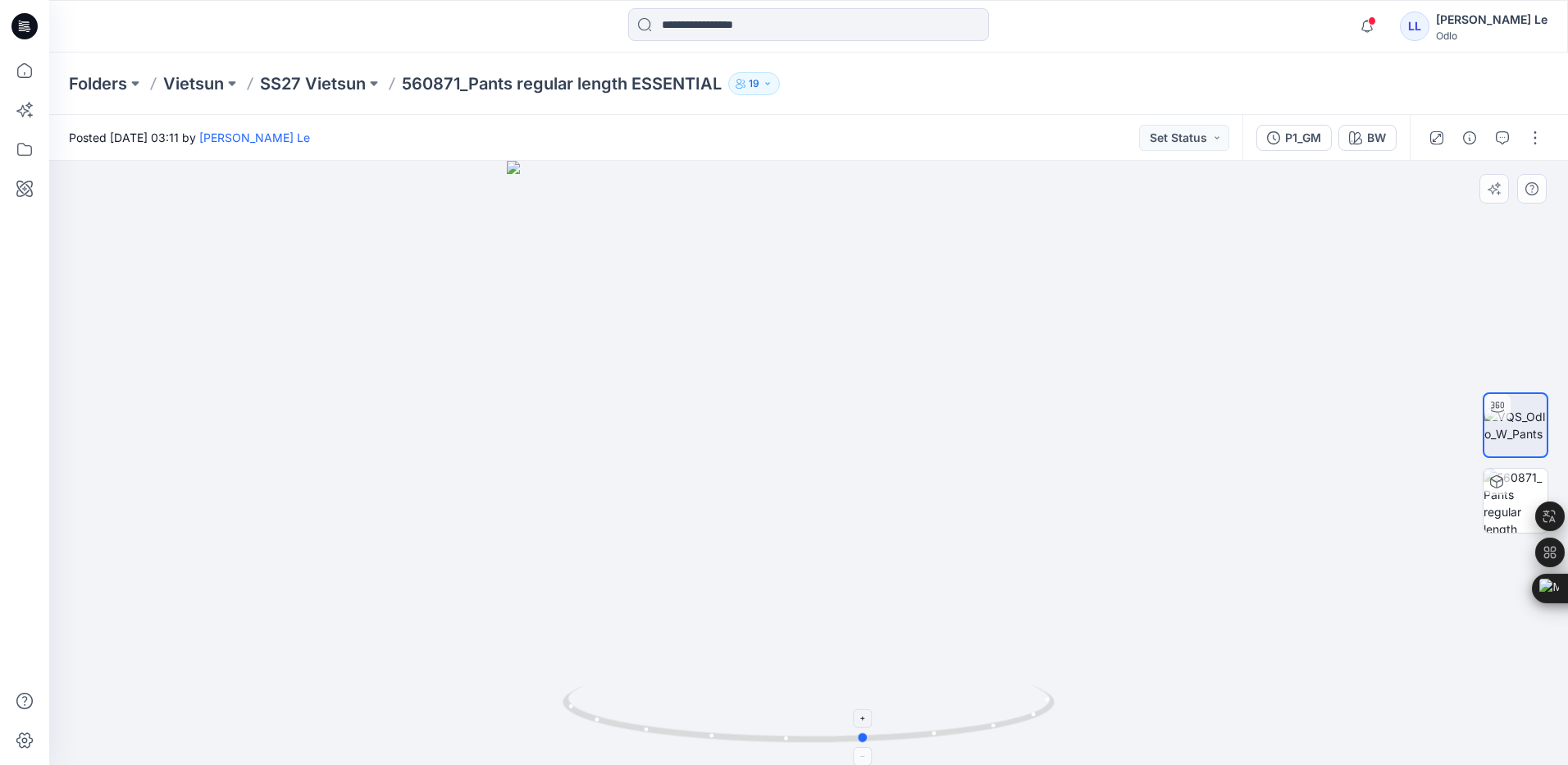
drag, startPoint x: 809, startPoint y: 746, endPoint x: 866, endPoint y: 725, distance: 60.7
click at [866, 725] on icon at bounding box center [810, 715] width 496 height 62
click at [339, 88] on p "SS27 Vietsun" at bounding box center [313, 83] width 106 height 23
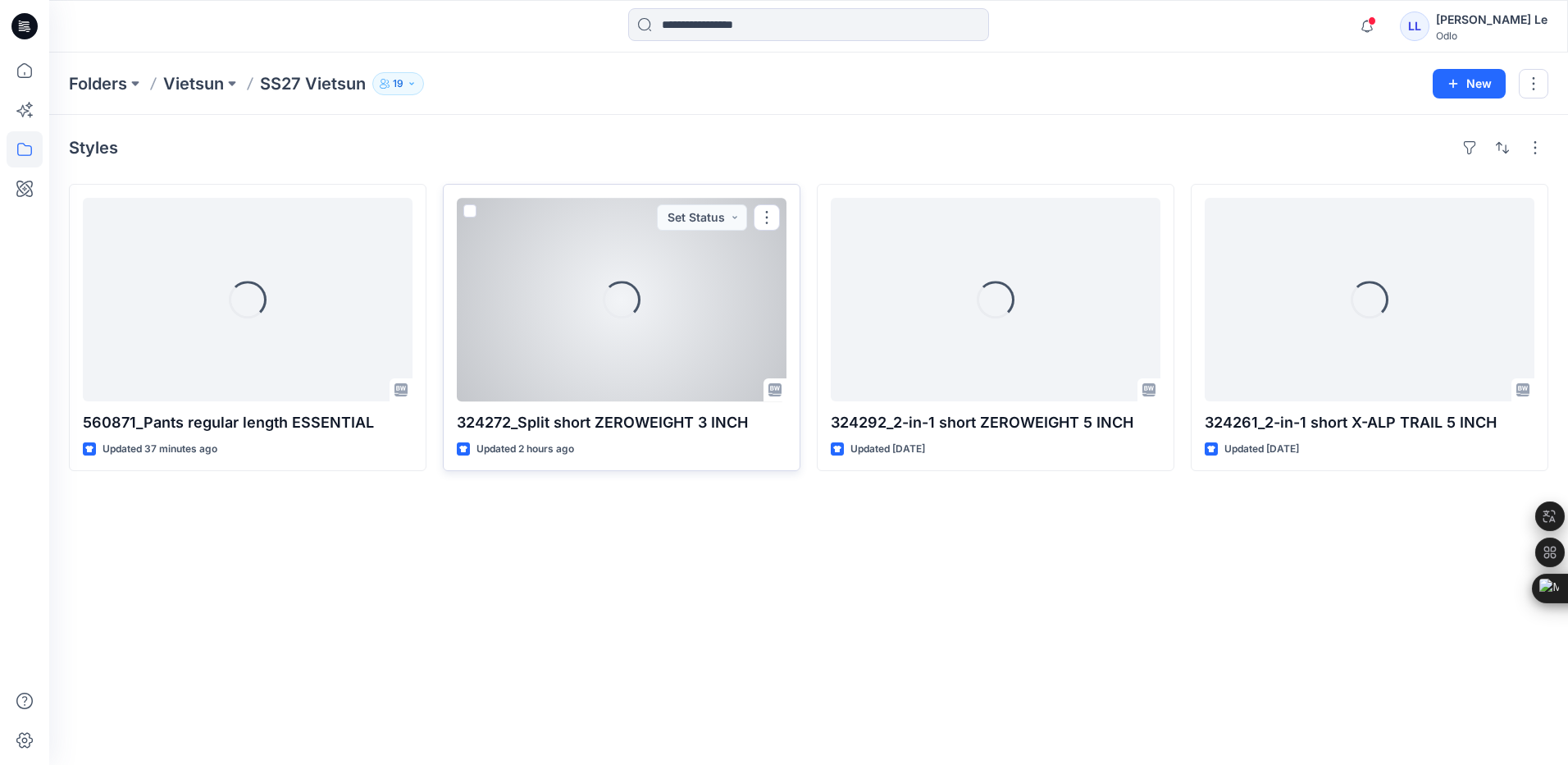
click at [624, 349] on div "Loading..." at bounding box center [621, 299] width 329 height 203
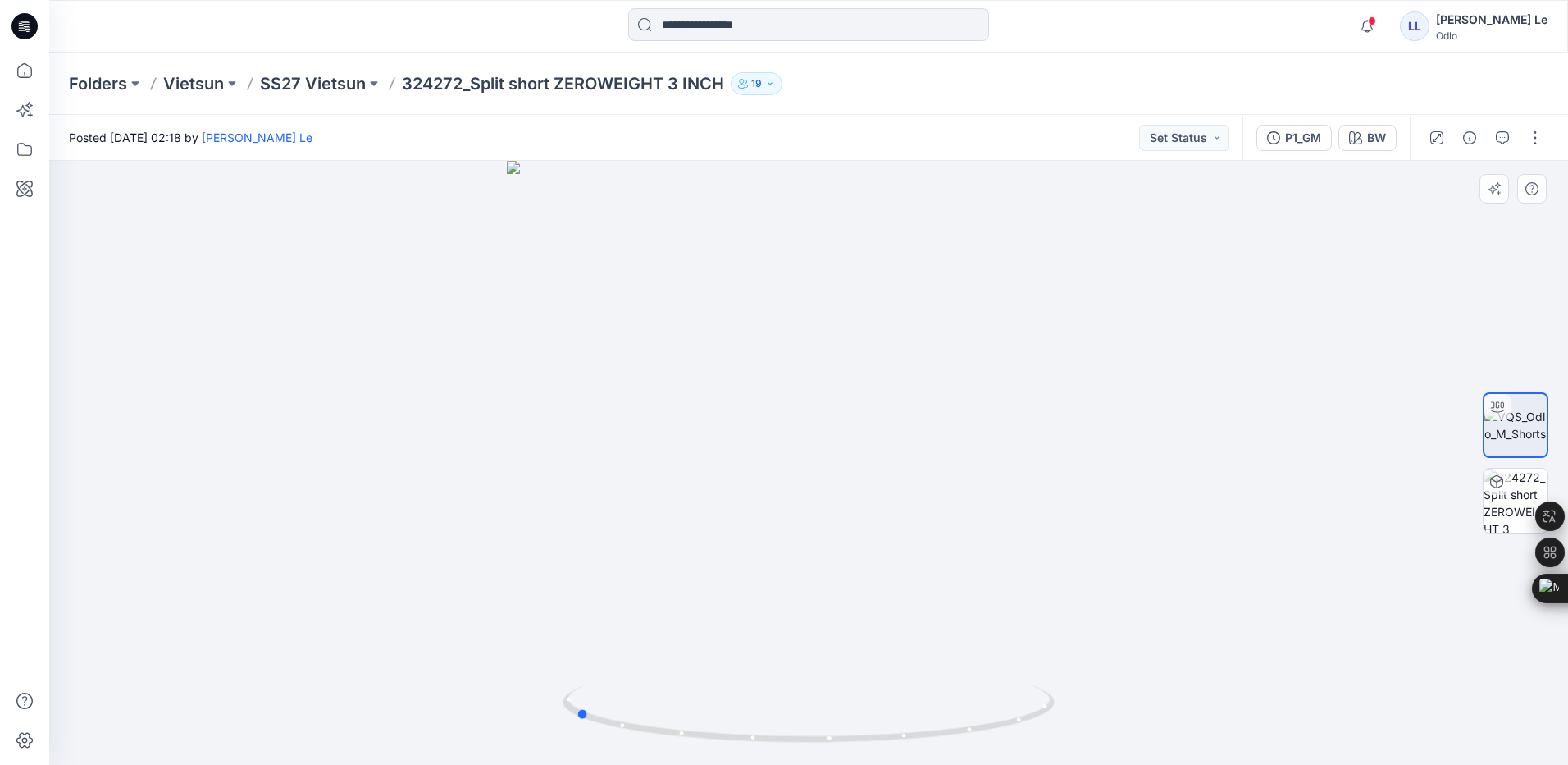
drag, startPoint x: 812, startPoint y: 741, endPoint x: 1071, endPoint y: 737, distance: 259.0
click at [1071, 737] on div at bounding box center [809, 463] width 1519 height 604
drag, startPoint x: 794, startPoint y: 319, endPoint x: 725, endPoint y: 554, distance: 244.9
drag, startPoint x: 722, startPoint y: 372, endPoint x: 684, endPoint y: 485, distance: 119.2
click at [346, 80] on p "SS27 Vietsun" at bounding box center [313, 83] width 106 height 23
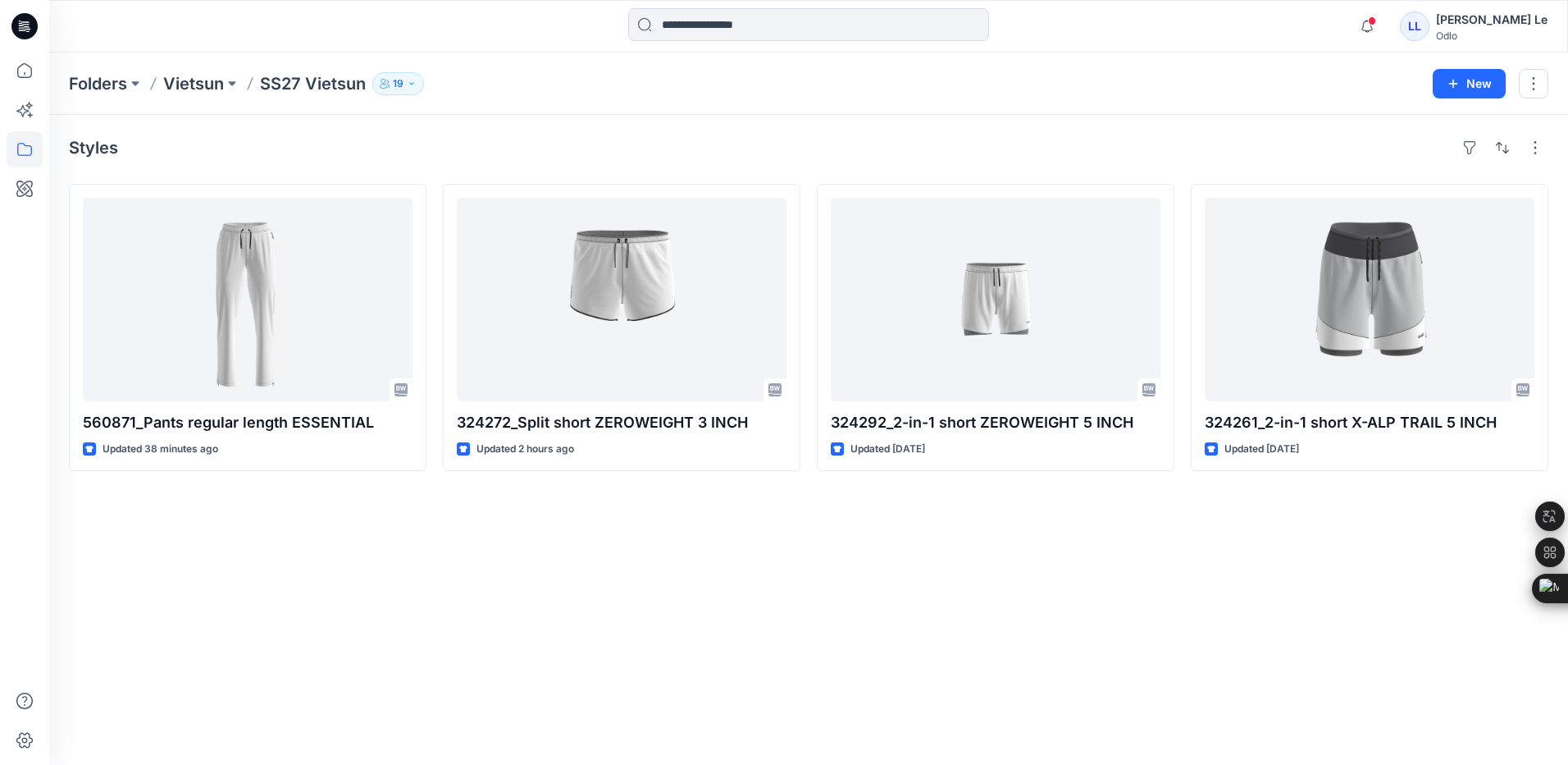
click at [533, 574] on div "Styles 560871_Pants regular length ESSENTIAL Updated 38 minutes ago 324272_Spli…" at bounding box center [809, 440] width 1519 height 650
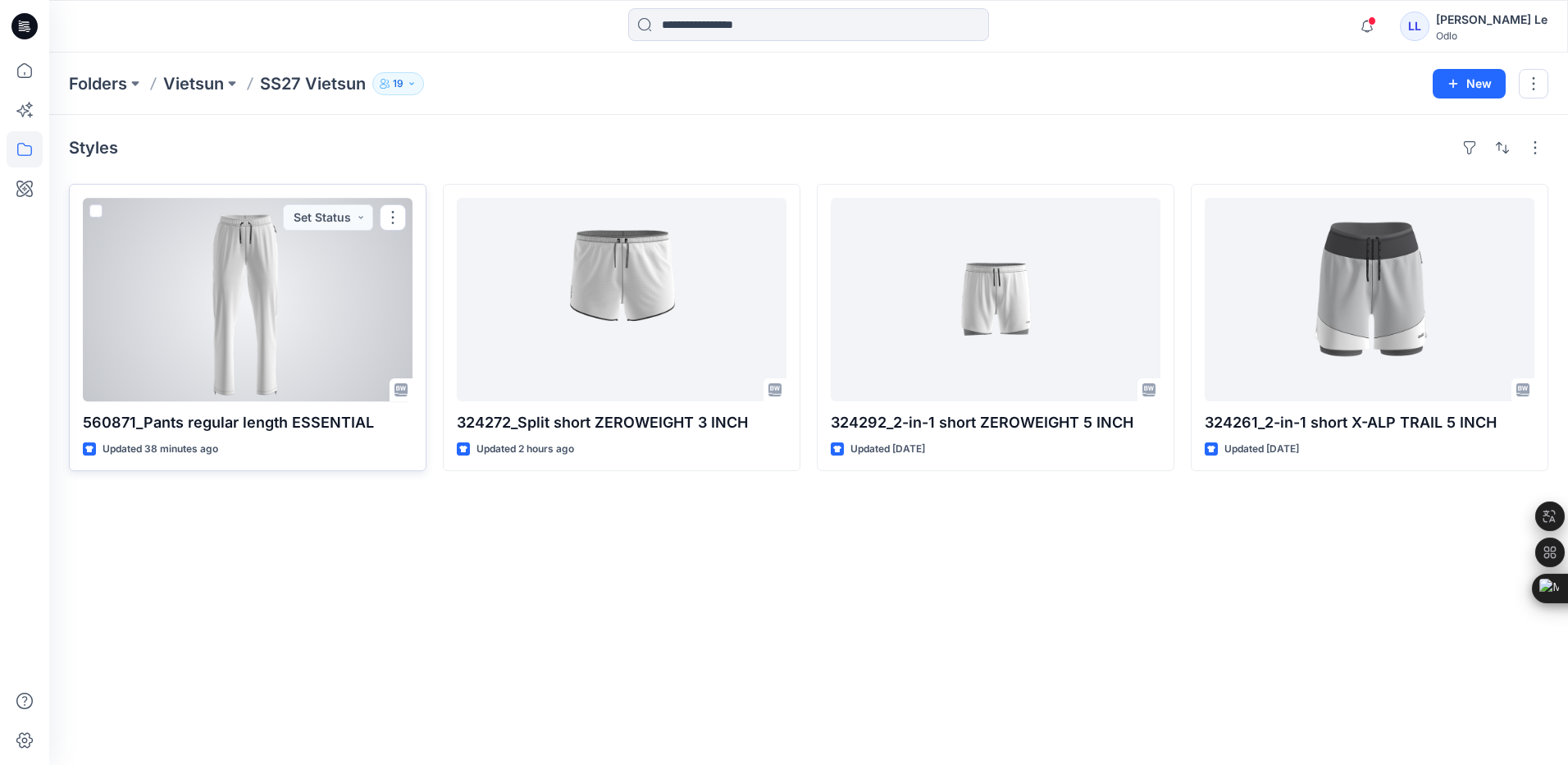
click at [377, 339] on div at bounding box center [247, 299] width 329 height 203
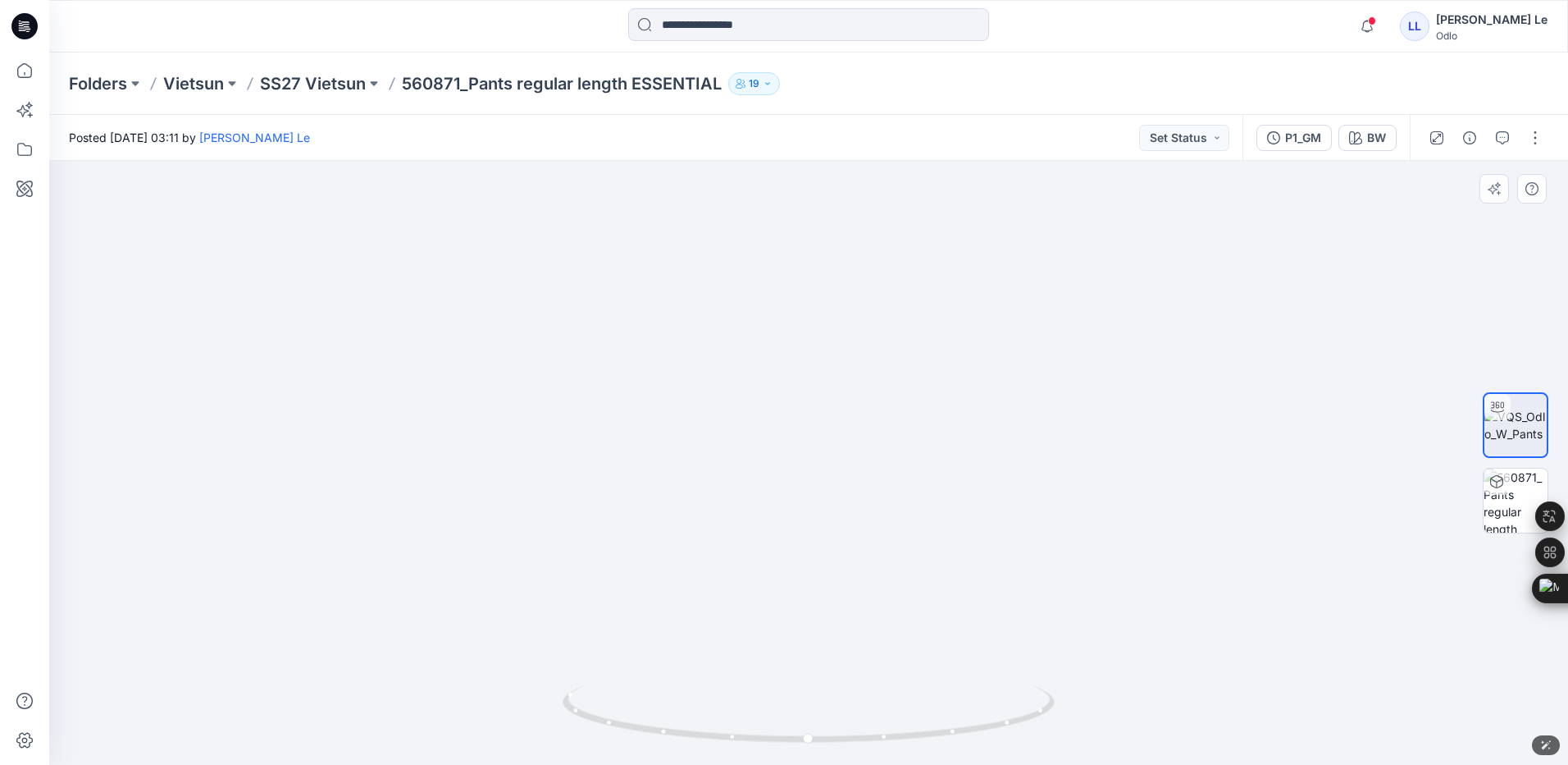
drag, startPoint x: 912, startPoint y: 278, endPoint x: 915, endPoint y: 544, distance: 266.0
click at [338, 86] on p "SS27 Vietsun" at bounding box center [313, 83] width 106 height 23
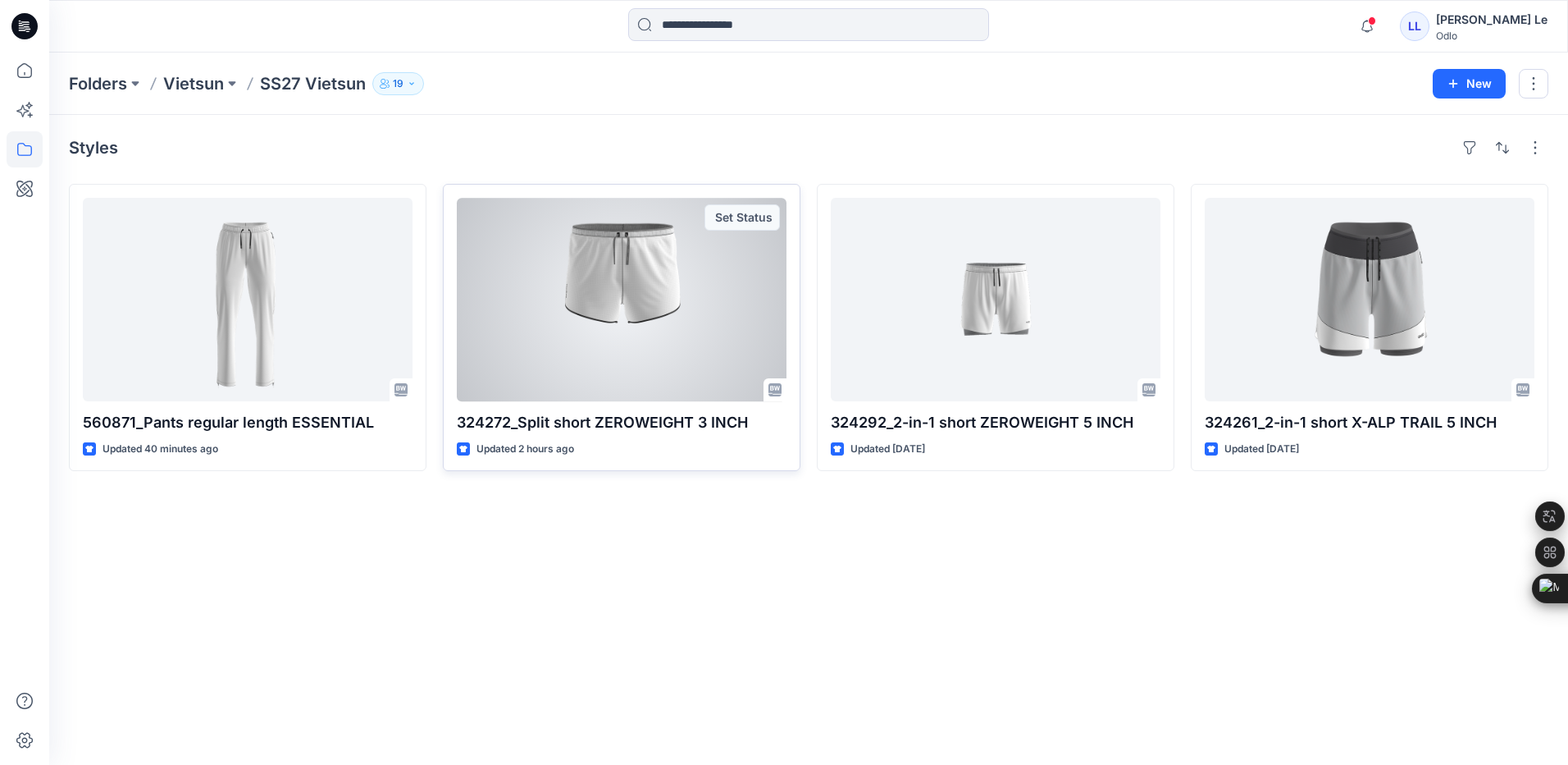
click at [644, 337] on div at bounding box center [621, 299] width 329 height 203
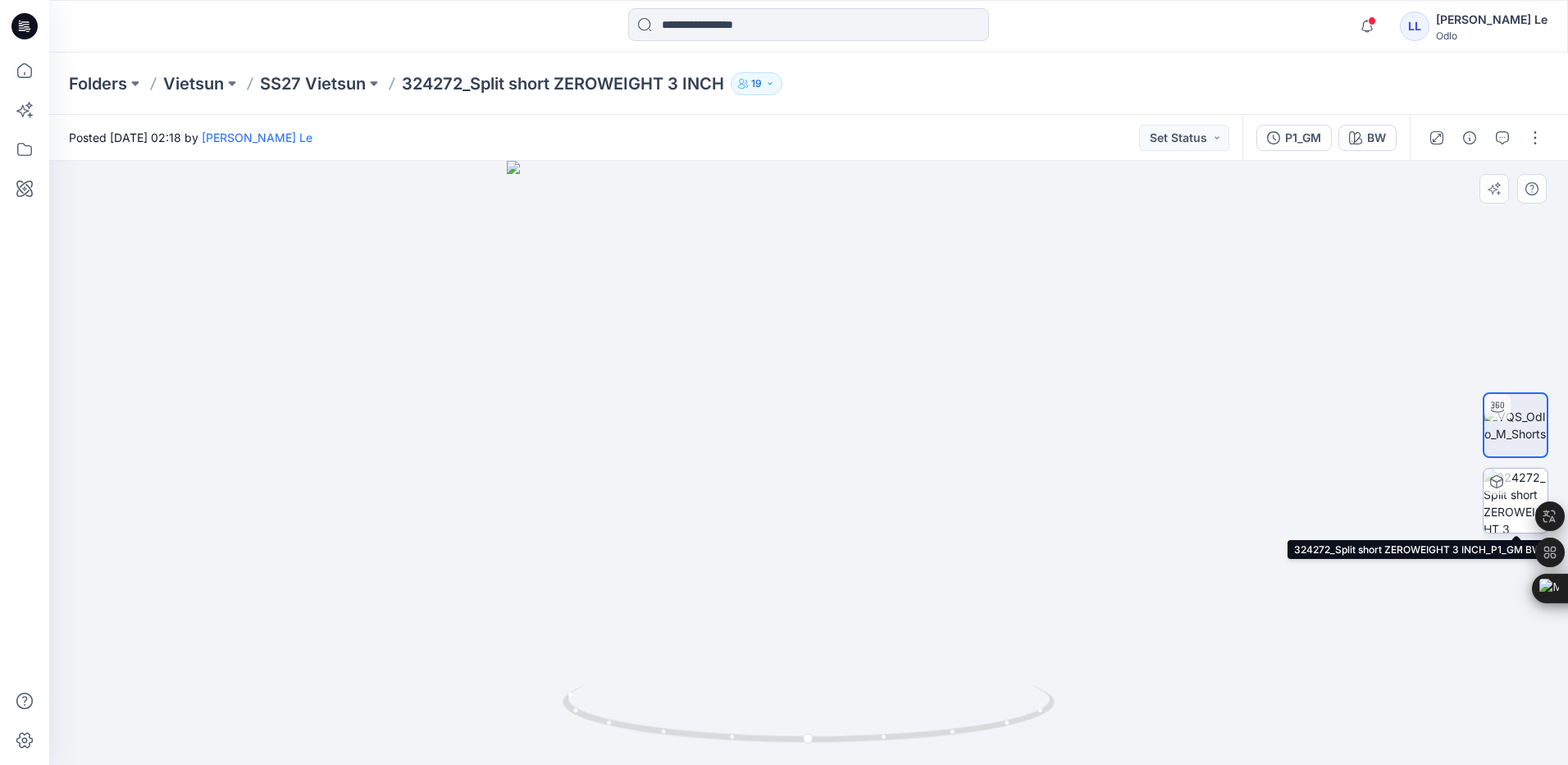
click at [1522, 501] on img at bounding box center [1515, 500] width 64 height 64
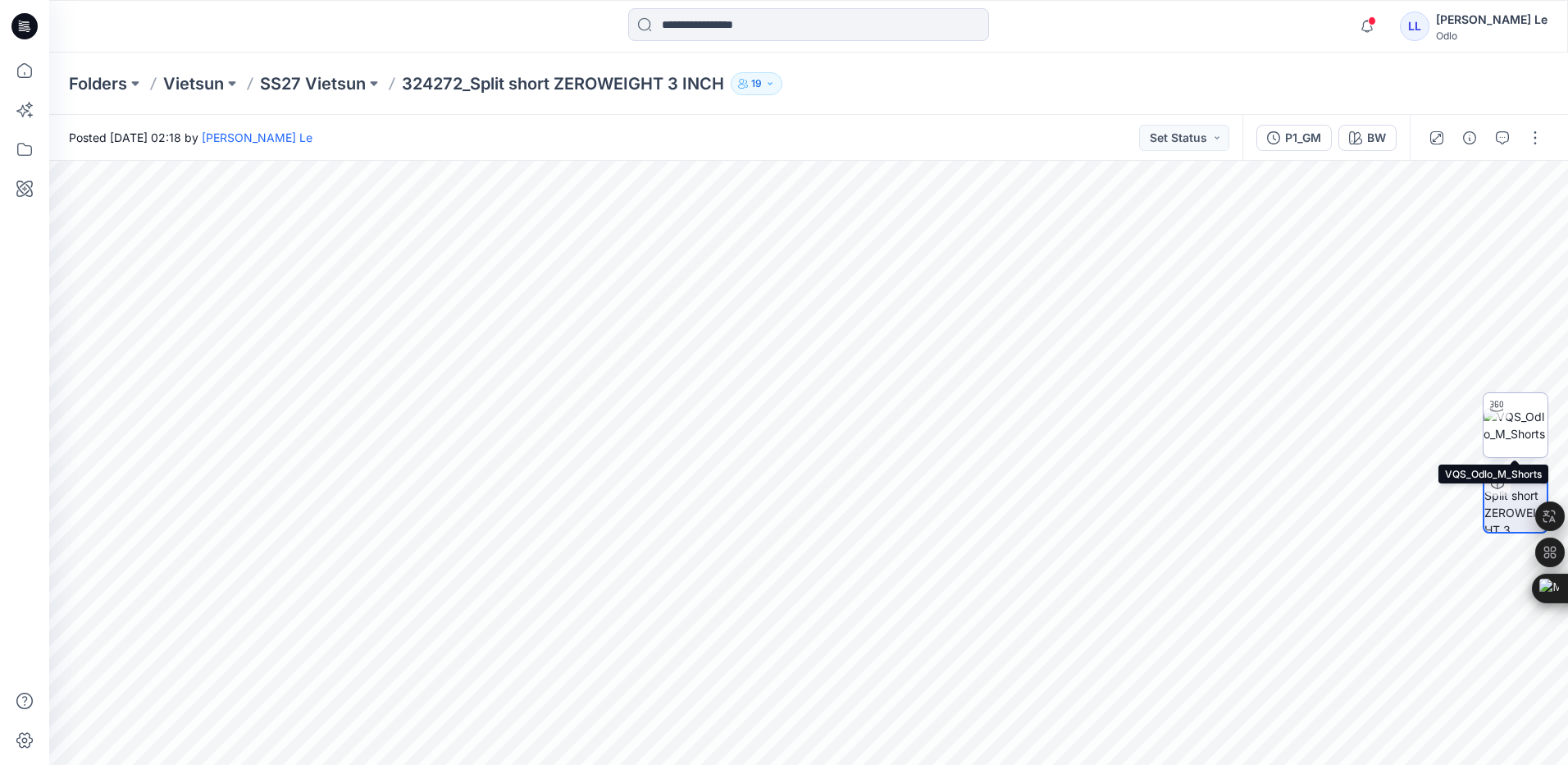
click at [1497, 419] on div at bounding box center [1497, 406] width 26 height 26
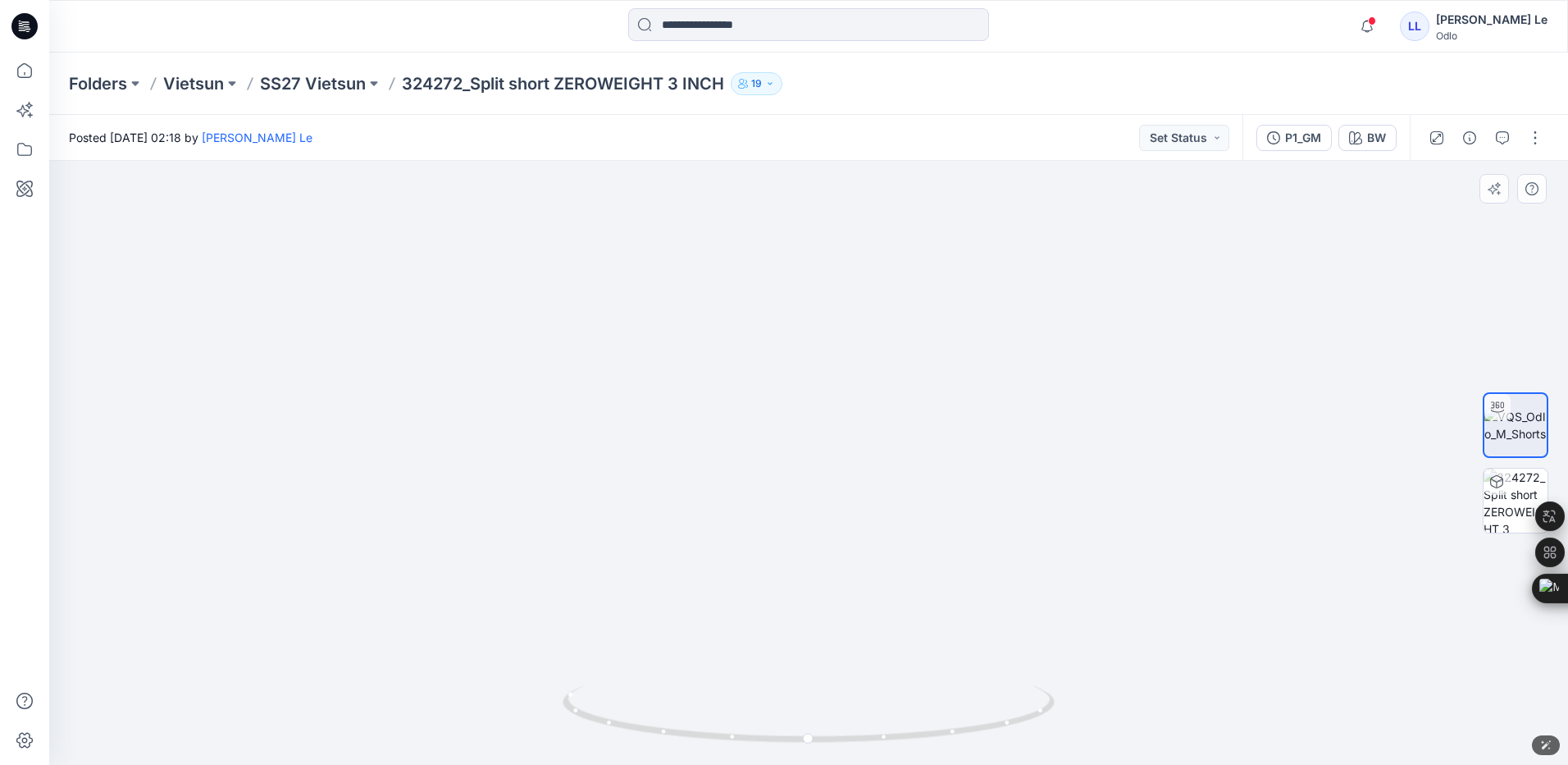
drag, startPoint x: 1189, startPoint y: 442, endPoint x: 1175, endPoint y: 535, distance: 94.0
drag, startPoint x: 812, startPoint y: 738, endPoint x: 1295, endPoint y: 720, distance: 483.3
click at [1295, 720] on div at bounding box center [809, 463] width 1519 height 604
click at [178, 260] on div at bounding box center [809, 463] width 1519 height 604
click at [422, 275] on img at bounding box center [809, 399] width 1054 height 732
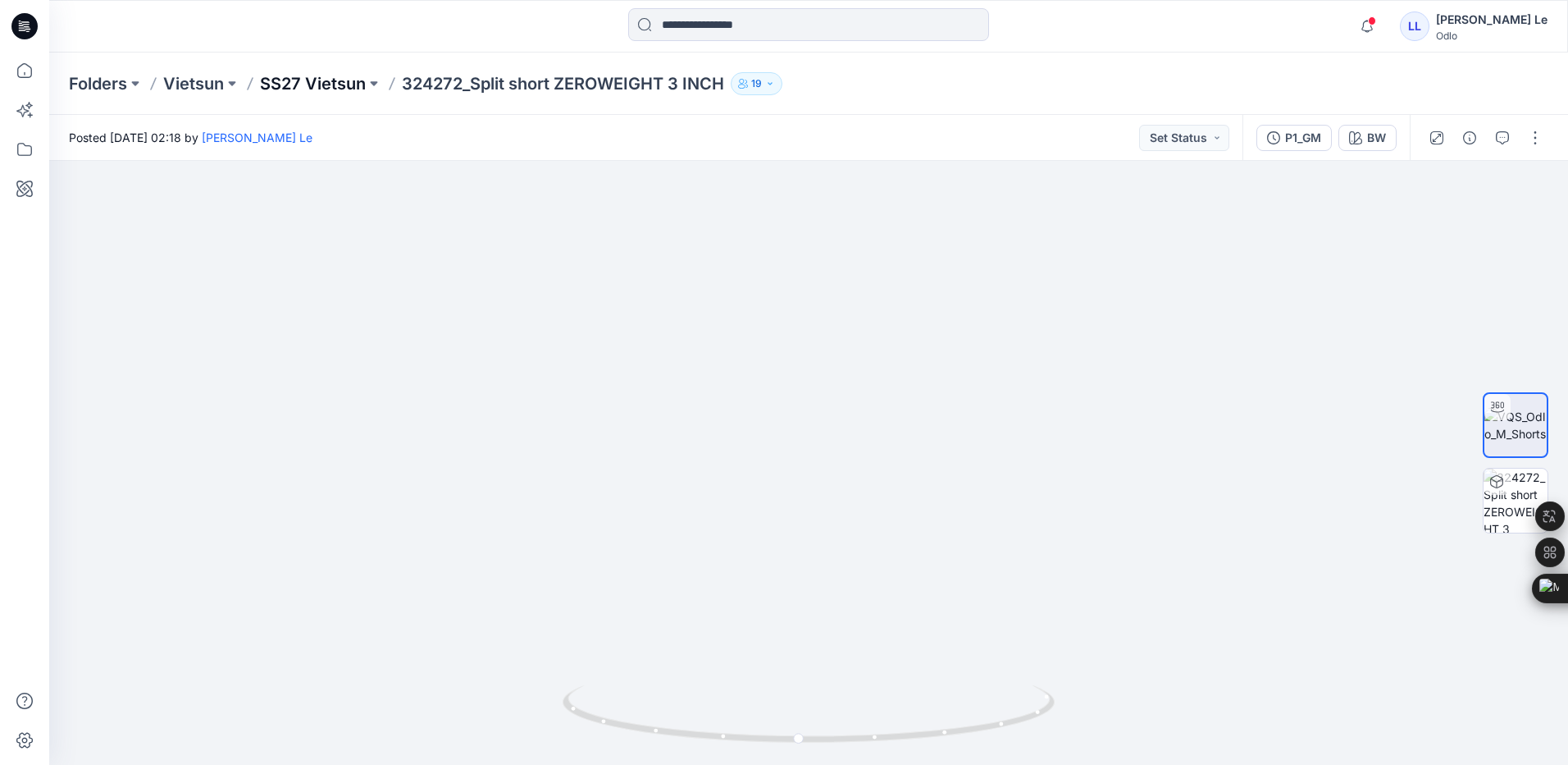
click at [316, 88] on p "SS27 Vietsun" at bounding box center [313, 83] width 106 height 23
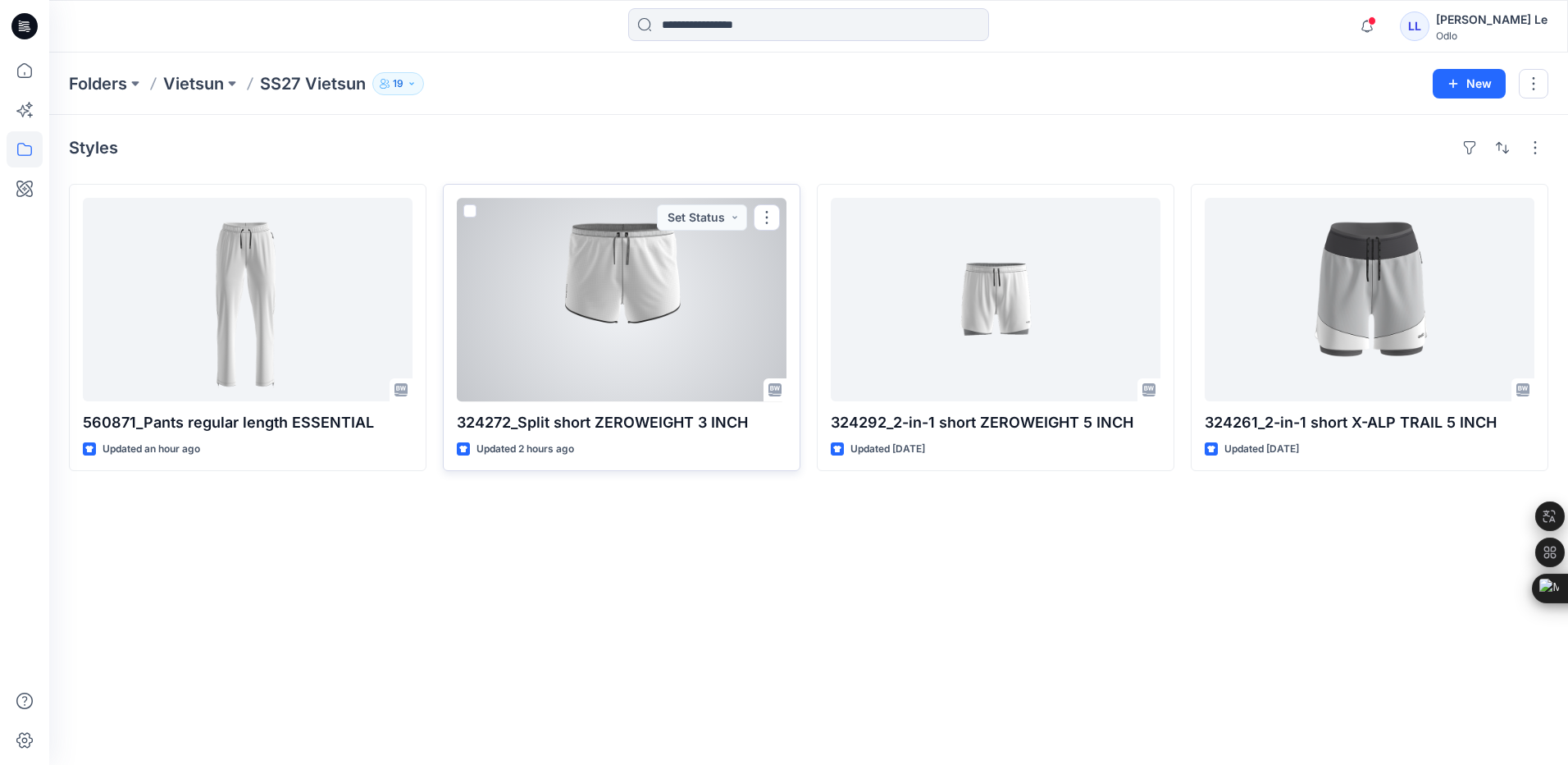
click at [637, 342] on div at bounding box center [621, 299] width 329 height 203
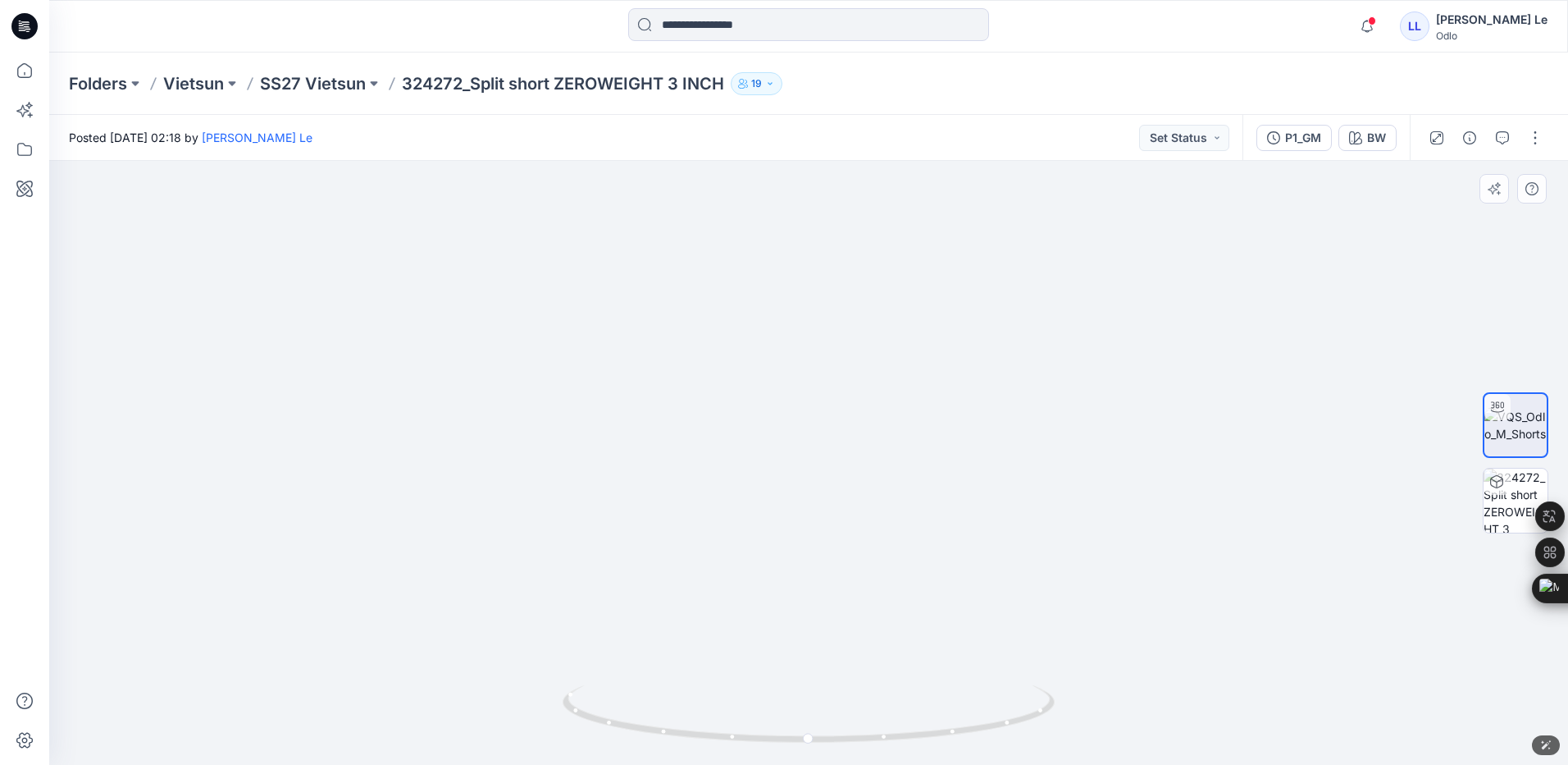
drag, startPoint x: 916, startPoint y: 326, endPoint x: 888, endPoint y: 571, distance: 246.6
drag, startPoint x: 955, startPoint y: 328, endPoint x: 940, endPoint y: 435, distance: 108.0
drag, startPoint x: 808, startPoint y: 744, endPoint x: 1081, endPoint y: 721, distance: 274.0
click at [1081, 721] on div at bounding box center [809, 463] width 1519 height 604
drag, startPoint x: 600, startPoint y: 723, endPoint x: 897, endPoint y: 728, distance: 297.0
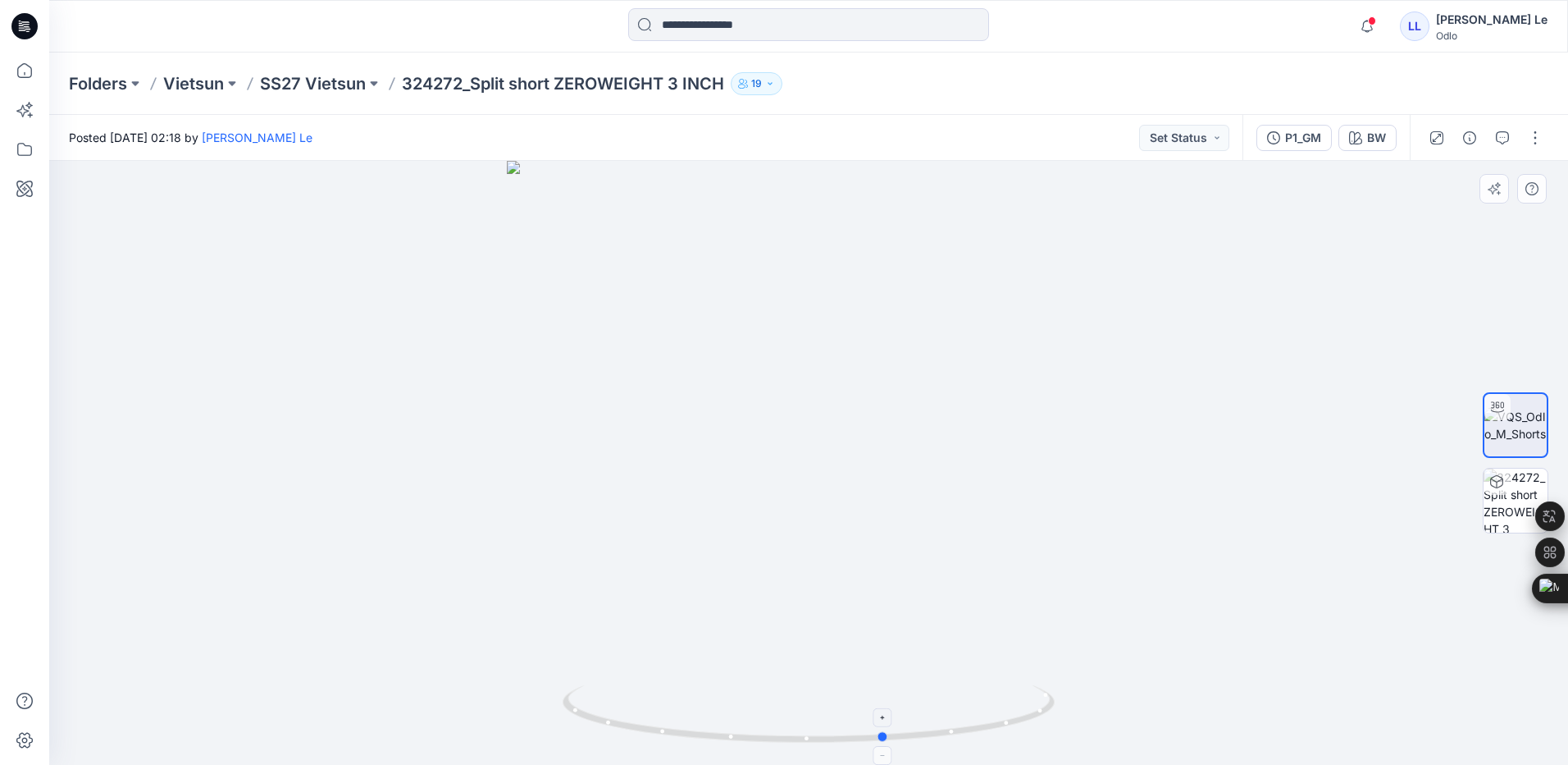
click at [897, 728] on icon at bounding box center [810, 715] width 496 height 62
click at [1231, 444] on div at bounding box center [809, 463] width 1519 height 604
click at [339, 78] on p "SS27 Vietsun" at bounding box center [313, 83] width 106 height 23
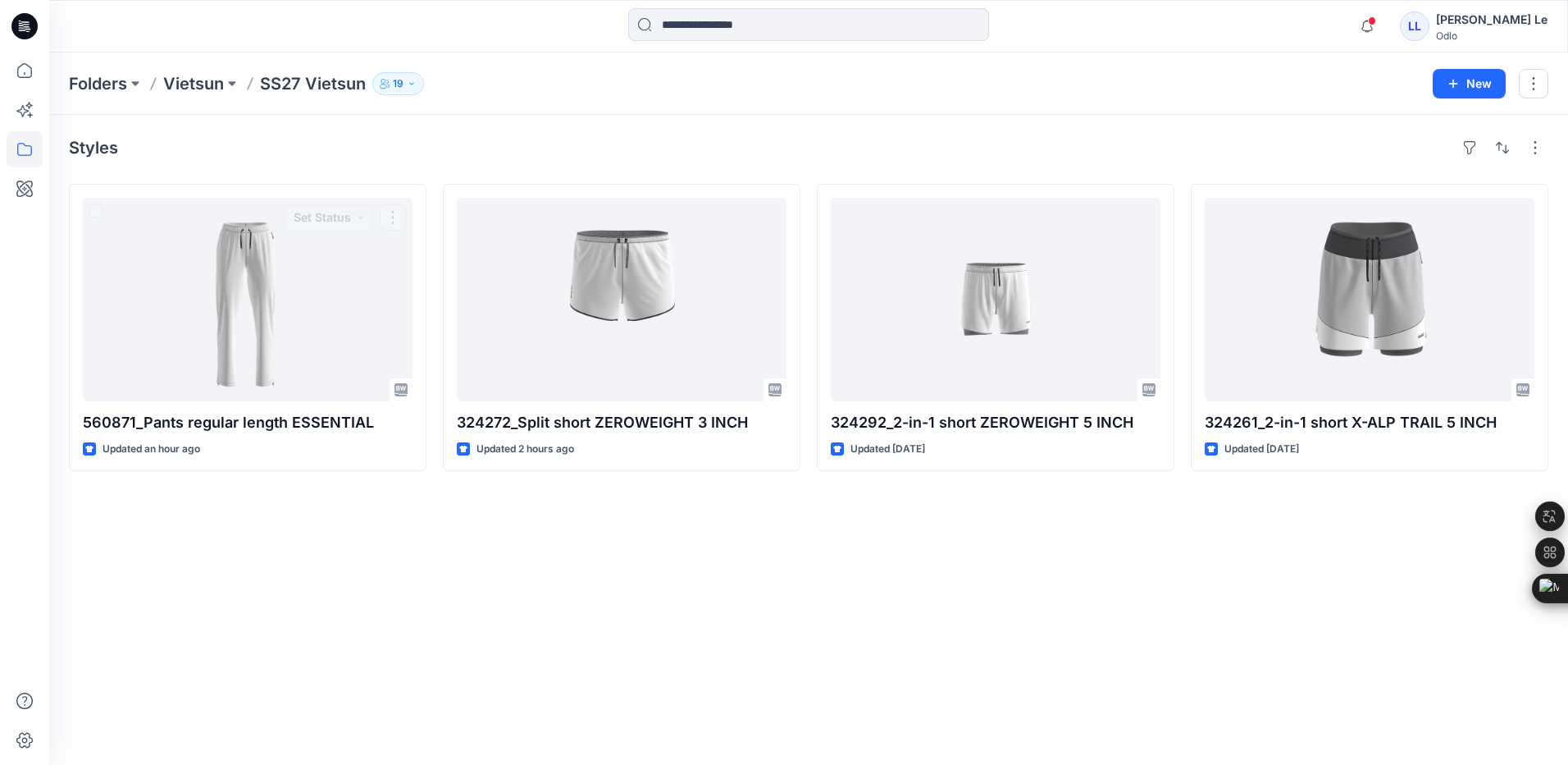
click at [291, 540] on div "Styles 560871_Pants regular length ESSENTIAL Updated an hour ago Set Status 324…" at bounding box center [809, 440] width 1519 height 650
click at [113, 520] on div "Styles 560871_Pants regular length ESSENTIAL Updated an hour ago 324272_Split s…" at bounding box center [809, 440] width 1519 height 650
click at [187, 76] on p "Vietsun" at bounding box center [194, 83] width 61 height 23
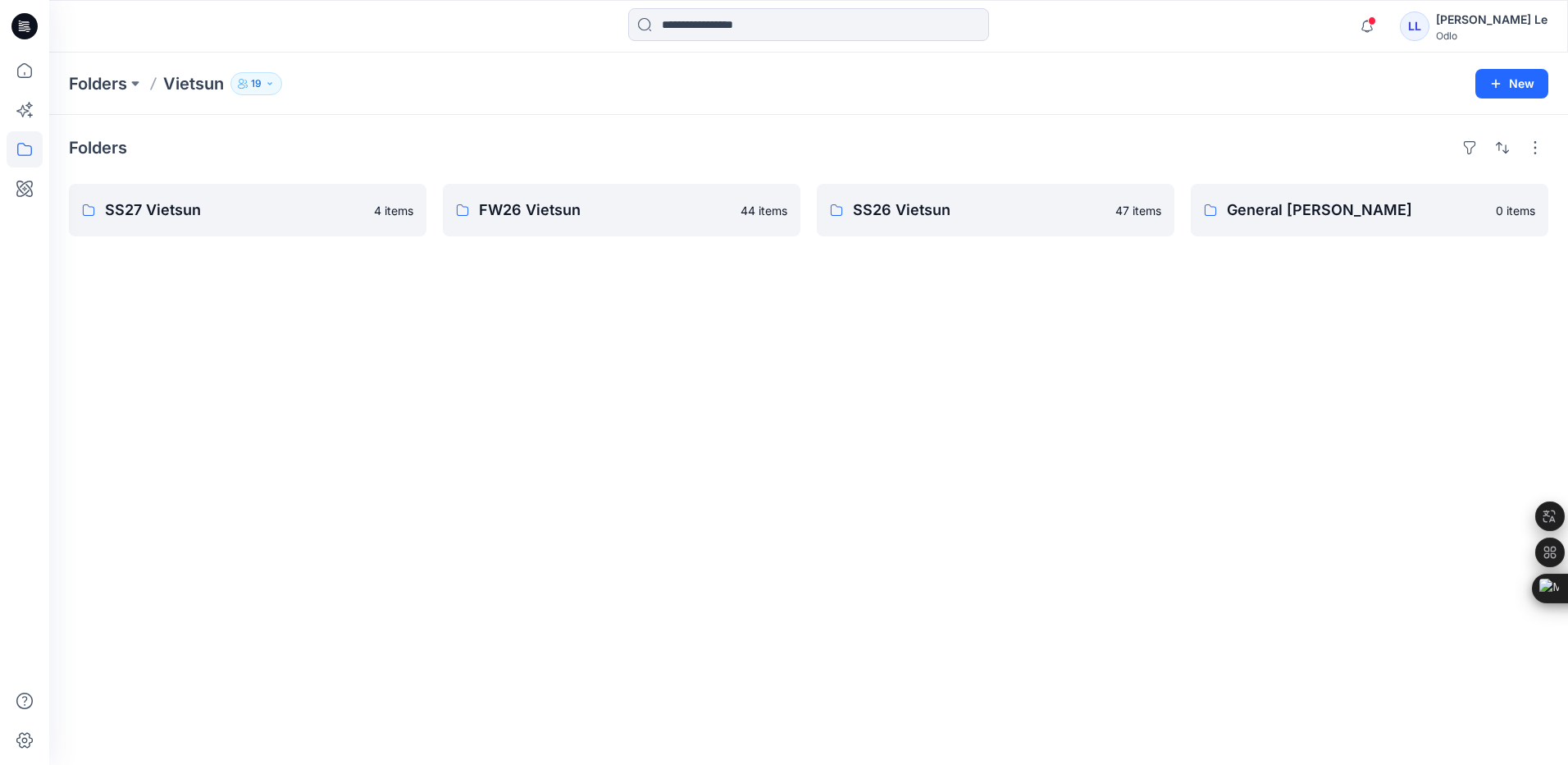
click at [609, 386] on div "Folders SS27 Vietsun 4 items FW26 Vietsun 44 items SS26 Vietsun 47 items Genera…" at bounding box center [809, 440] width 1519 height 650
click at [818, 447] on div "Folders SS27 Vietsun 4 items FW26 Vietsun 44 items SS26 Vietsun 47 items Genera…" at bounding box center [809, 440] width 1519 height 650
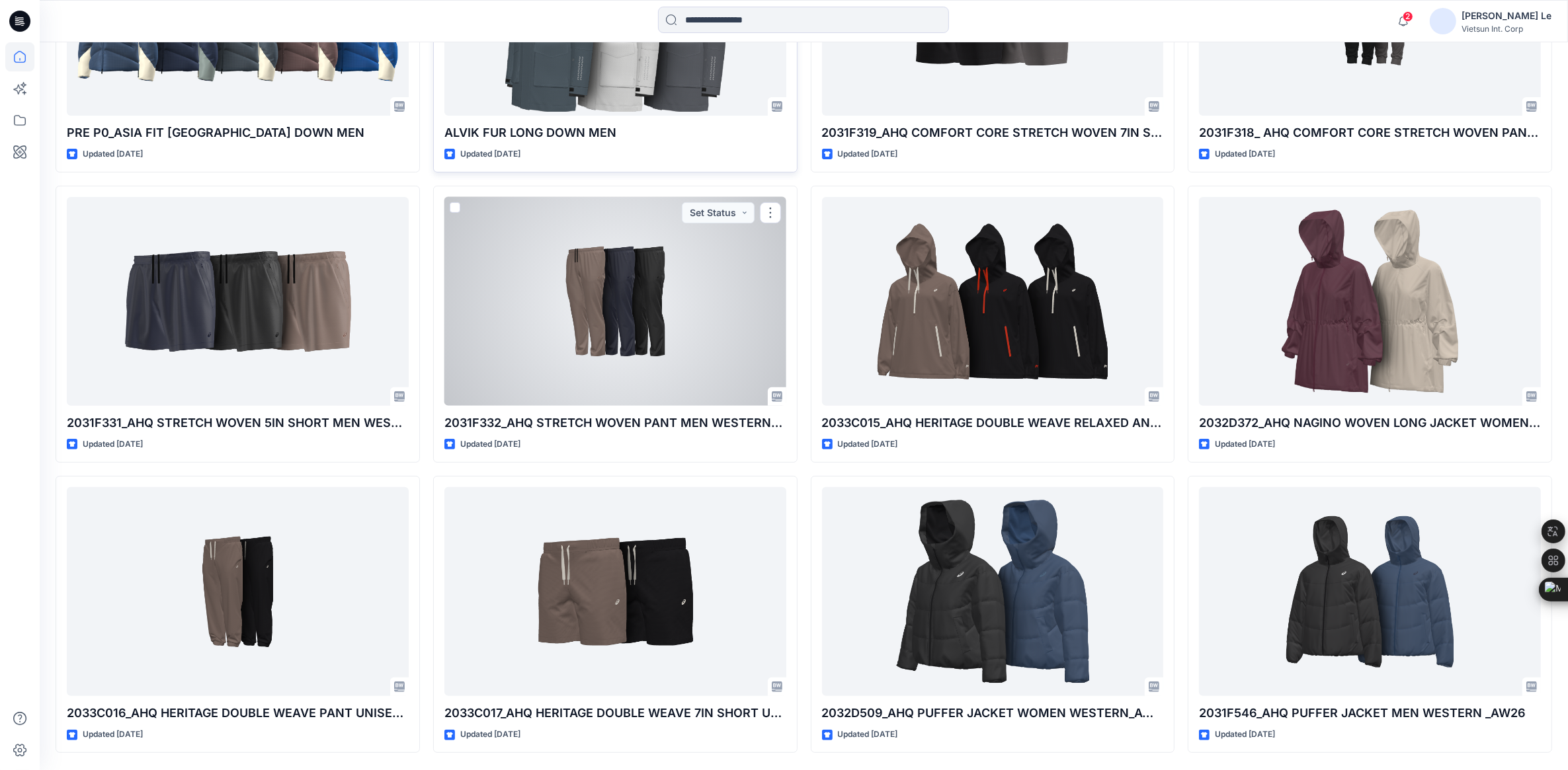
scroll to position [625, 0]
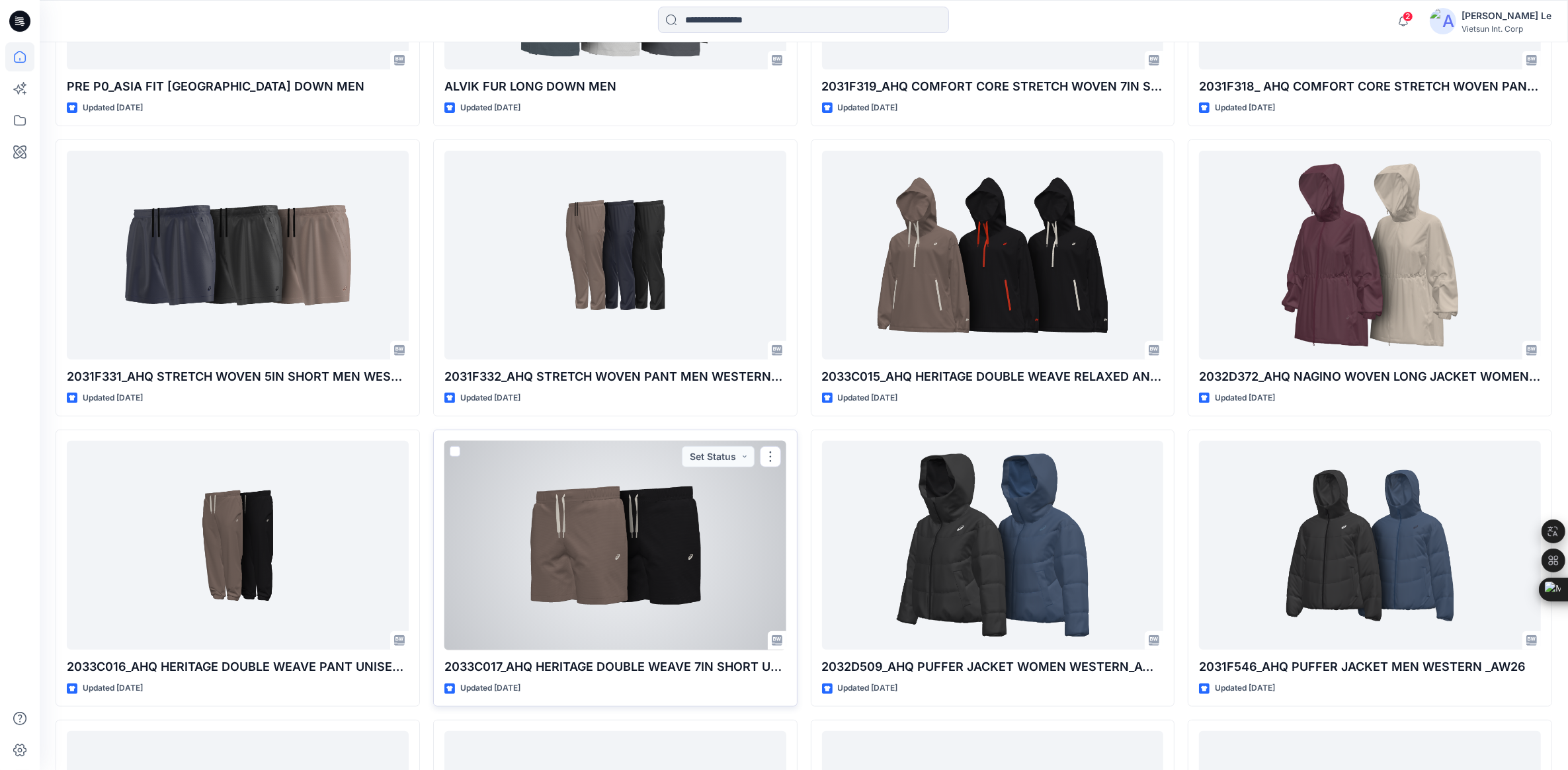
click at [564, 560] on div at bounding box center [616, 546] width 342 height 210
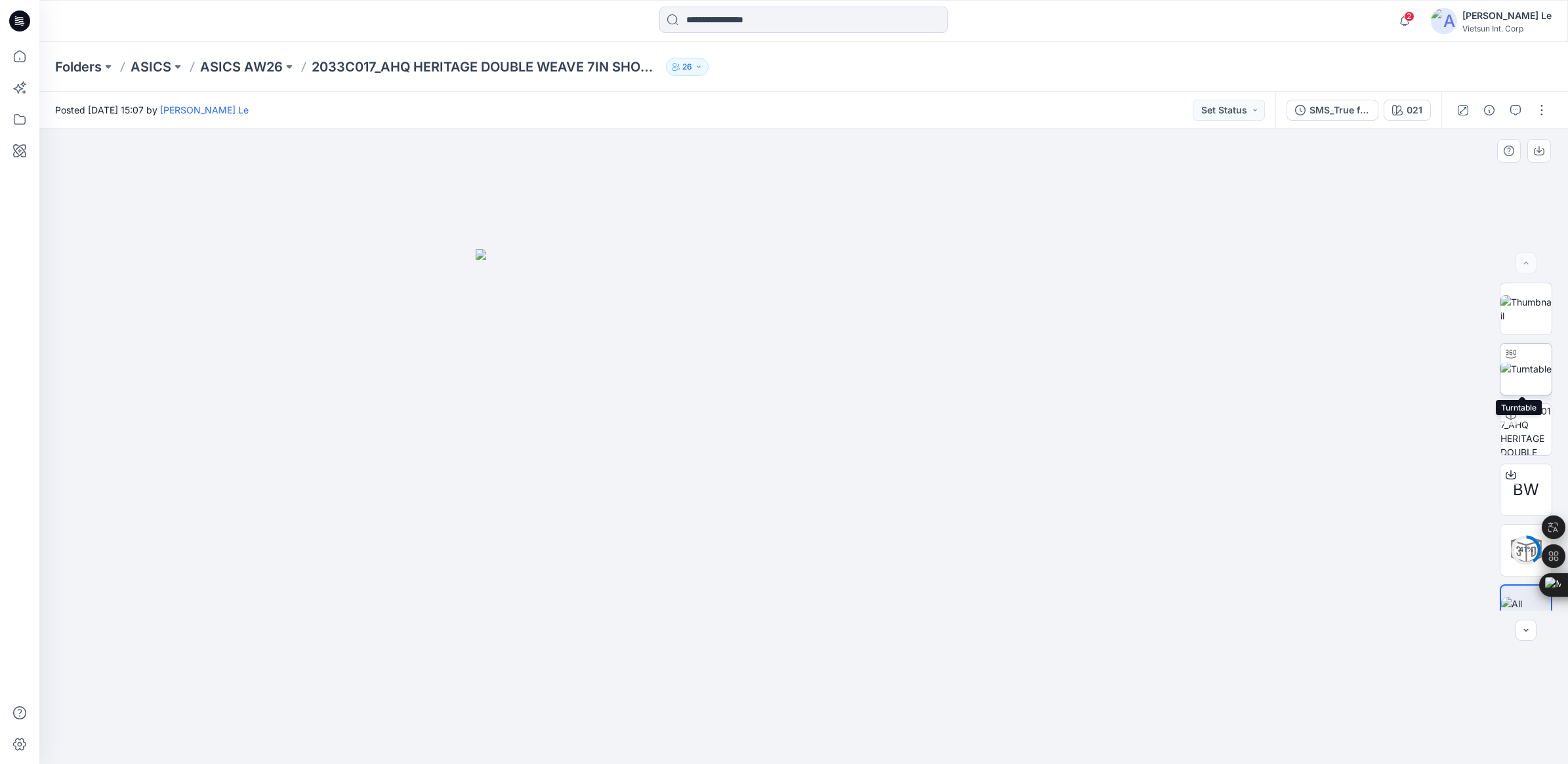
click at [1515, 376] on img at bounding box center [1526, 368] width 51 height 14
click at [259, 63] on p "ASICS AW26" at bounding box center [241, 67] width 83 height 18
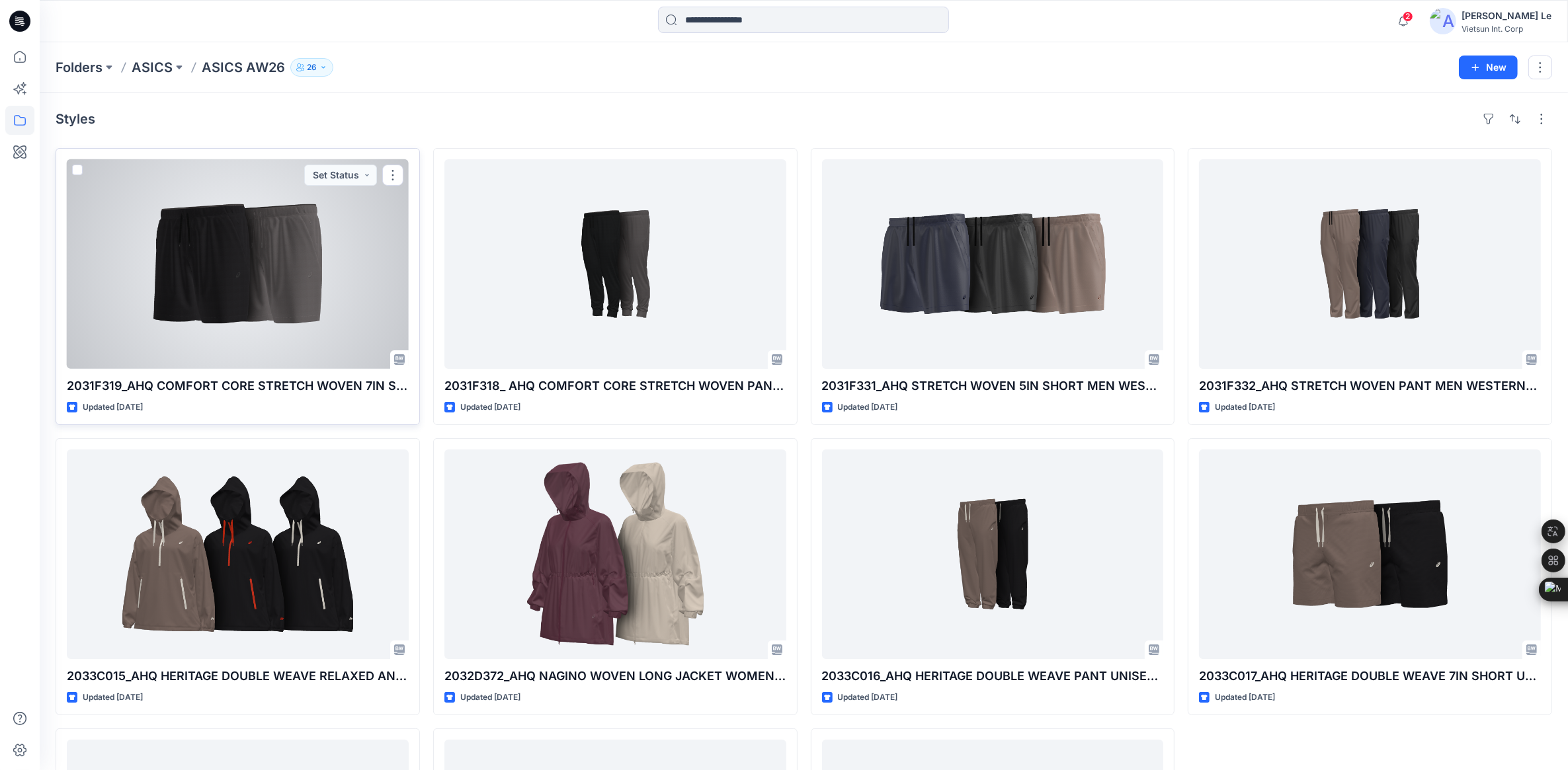
click at [239, 342] on div at bounding box center [238, 264] width 342 height 210
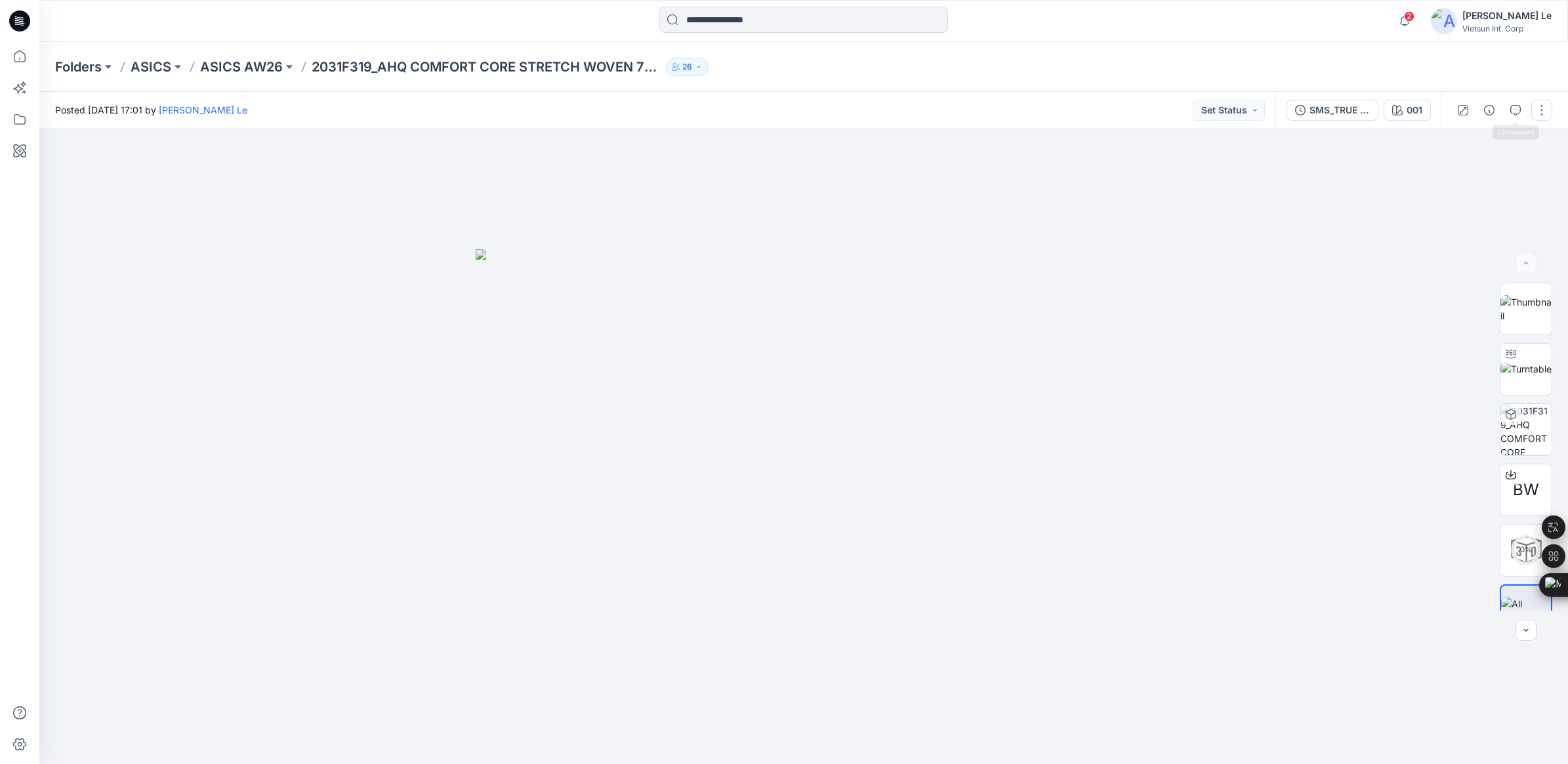
click at [1536, 108] on button "button" at bounding box center [1542, 110] width 21 height 21
click at [1454, 177] on p "Edit" at bounding box center [1458, 176] width 17 height 14
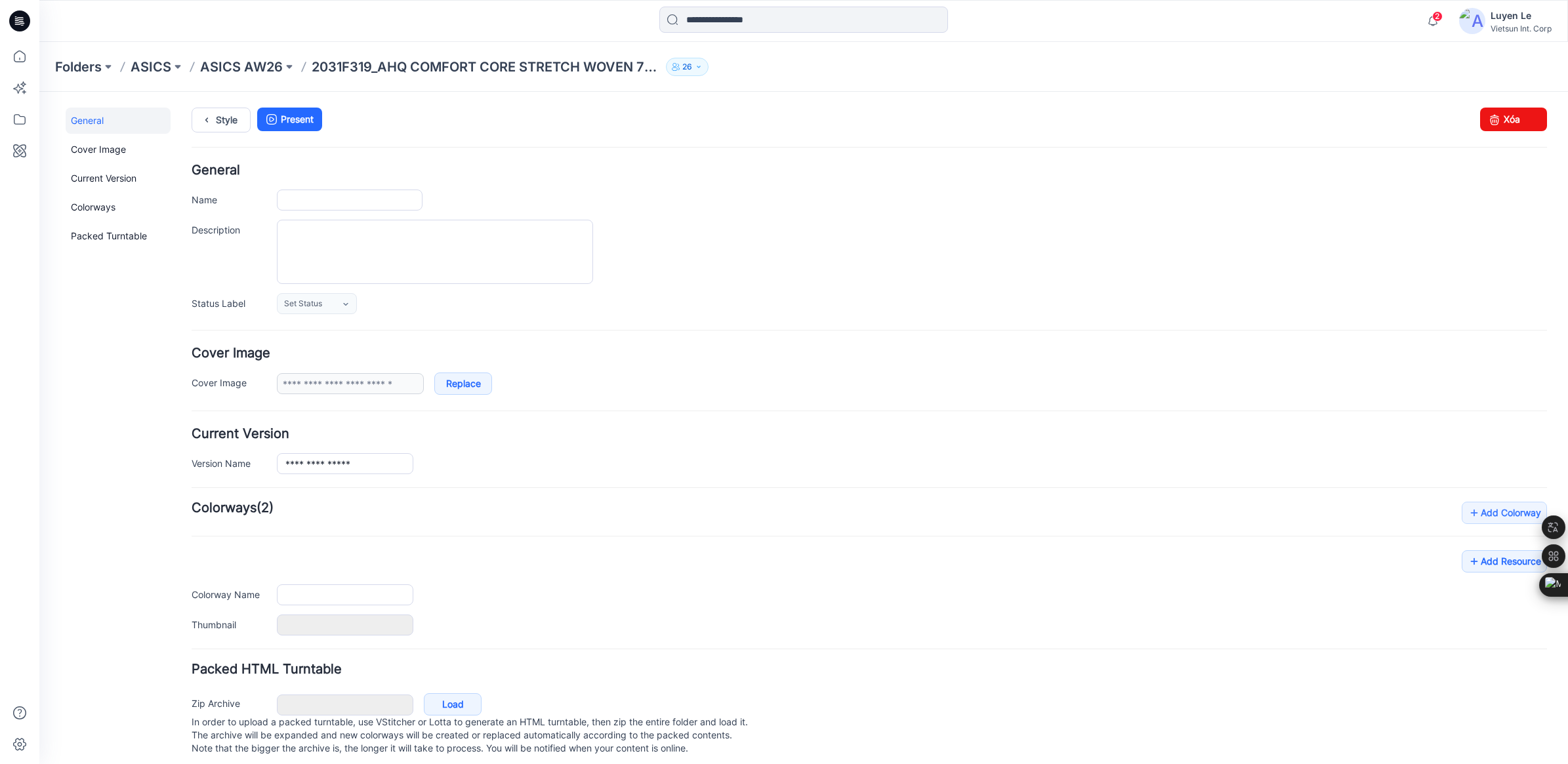
type input "**********"
type input "***"
type input "**********"
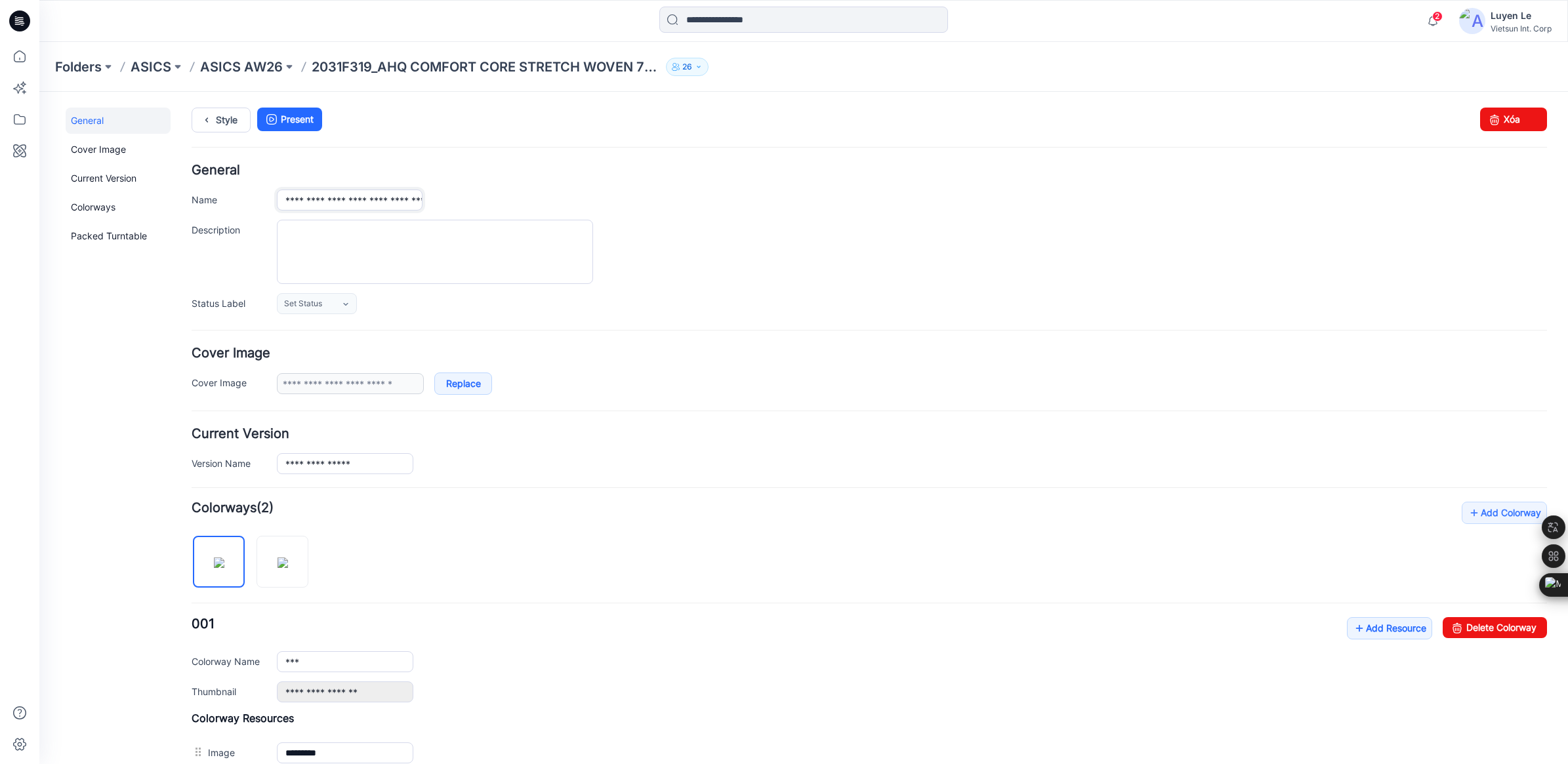
drag, startPoint x: 287, startPoint y: 201, endPoint x: 326, endPoint y: 205, distance: 39.2
click at [326, 205] on input "**********" at bounding box center [349, 200] width 146 height 21
